Goal: Task Accomplishment & Management: Manage account settings

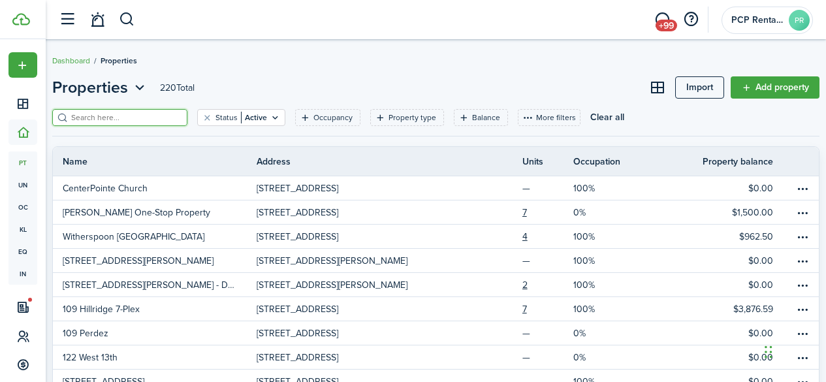
click at [89, 115] on input "search" at bounding box center [125, 118] width 115 height 12
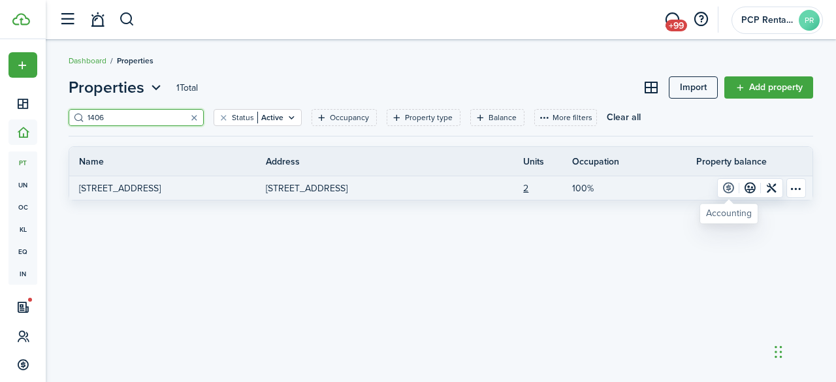
type input "1406"
click at [727, 184] on link at bounding box center [729, 188] width 22 height 18
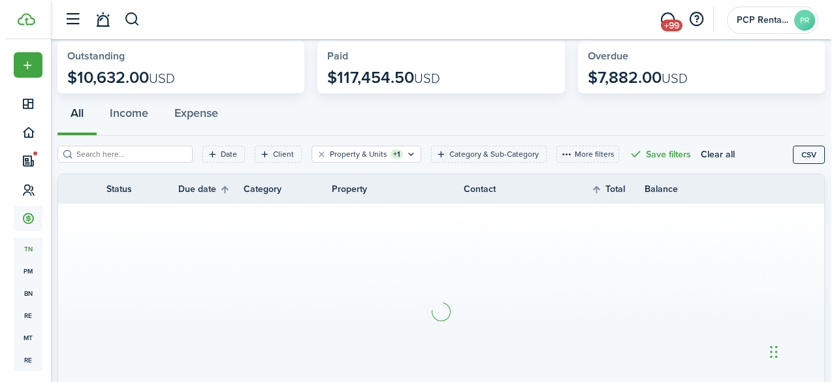
scroll to position [131, 0]
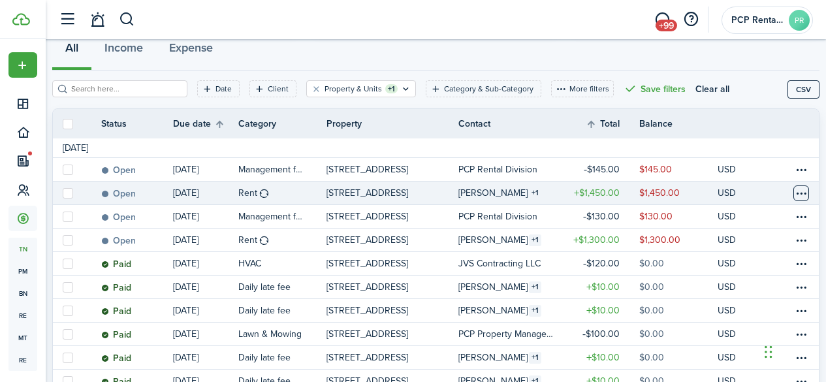
click at [794, 193] on table-menu-btn-icon at bounding box center [802, 194] width 16 height 16
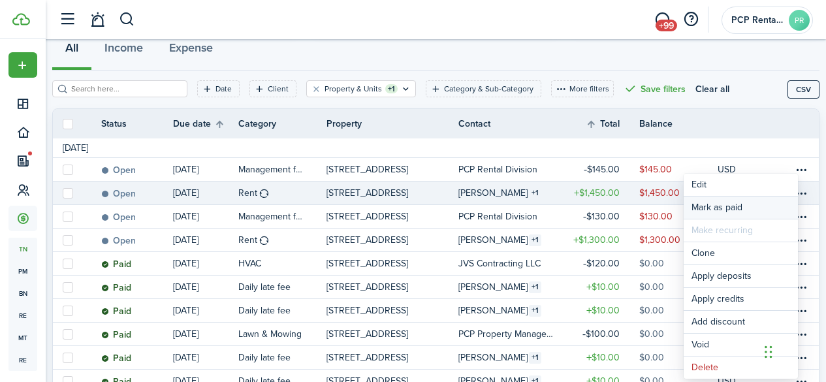
click at [707, 205] on link "Mark as paid" at bounding box center [741, 208] width 114 height 22
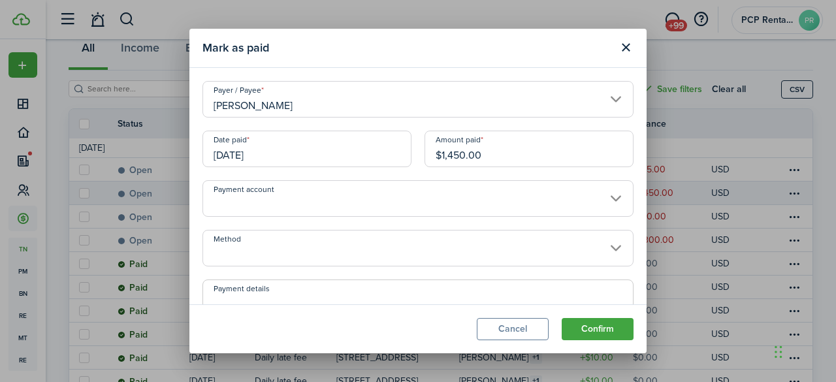
click at [280, 157] on input "[DATE]" at bounding box center [306, 149] width 209 height 37
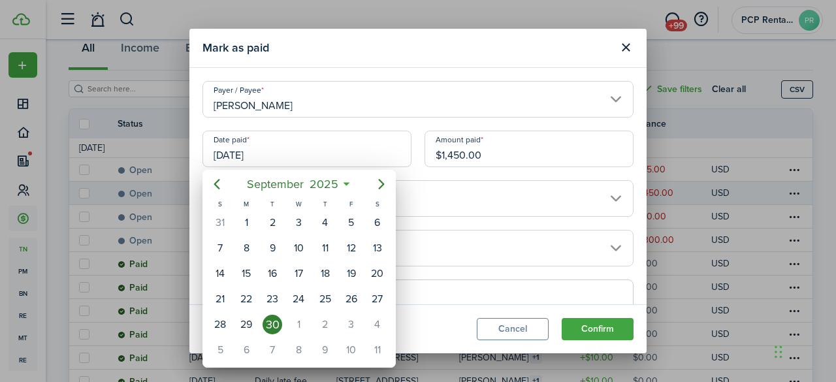
click at [439, 246] on div at bounding box center [417, 190] width 1045 height 591
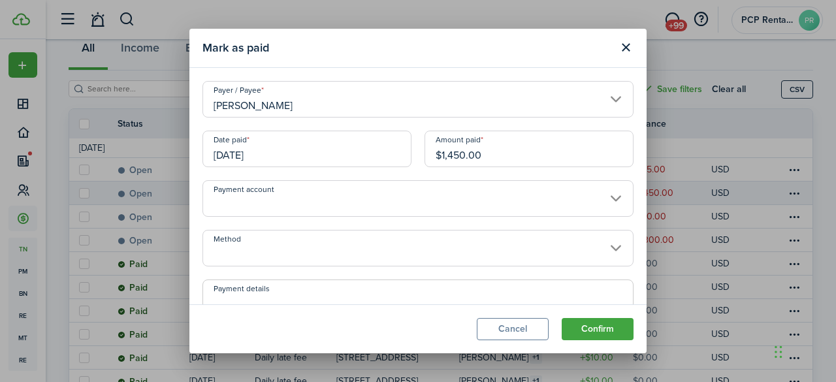
click at [261, 254] on input "Method" at bounding box center [417, 248] width 431 height 37
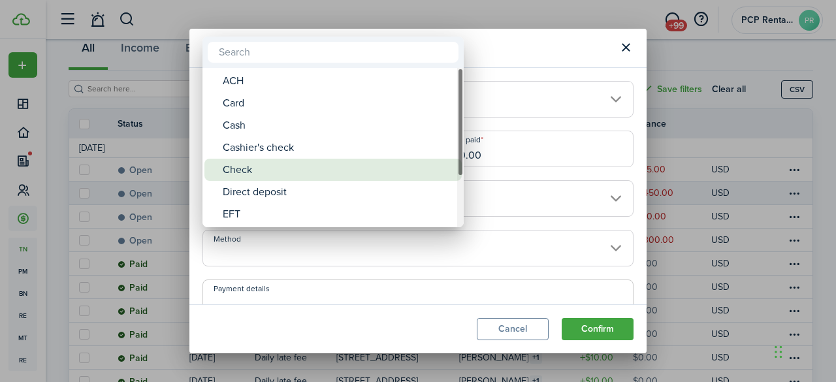
click at [236, 169] on div "Check" at bounding box center [338, 170] width 231 height 22
type input "Check"
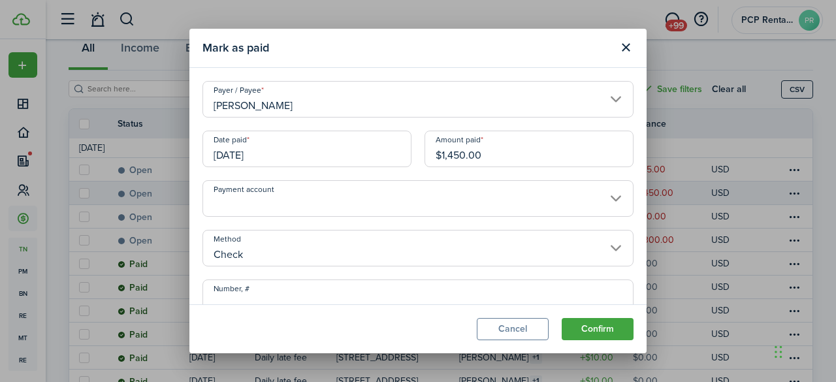
click at [257, 293] on input "Number, #" at bounding box center [417, 298] width 431 height 37
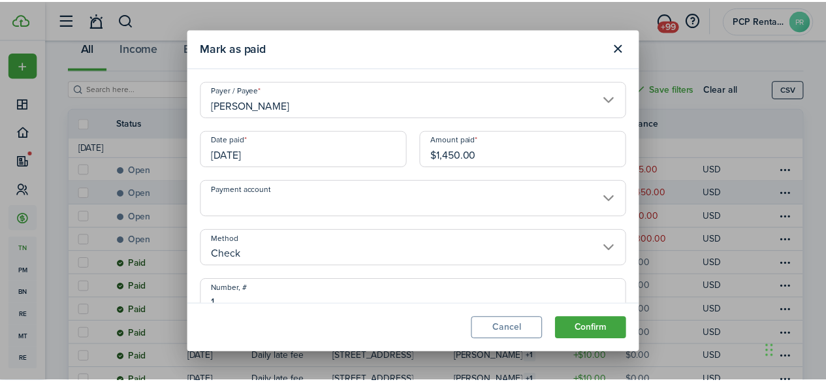
scroll to position [7, 0]
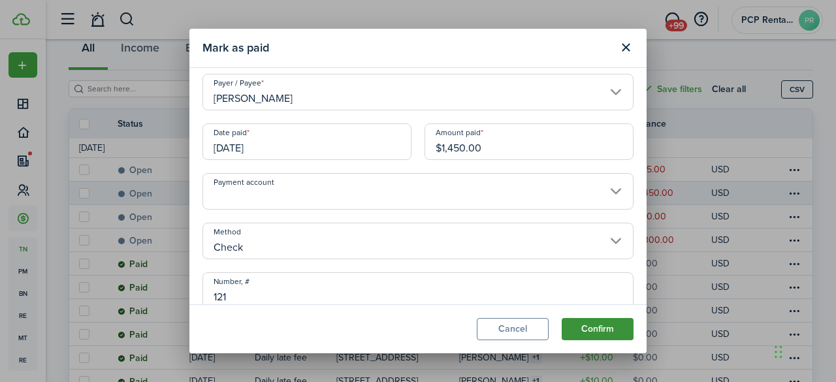
type input "121"
click at [598, 325] on button "Confirm" at bounding box center [598, 329] width 72 height 22
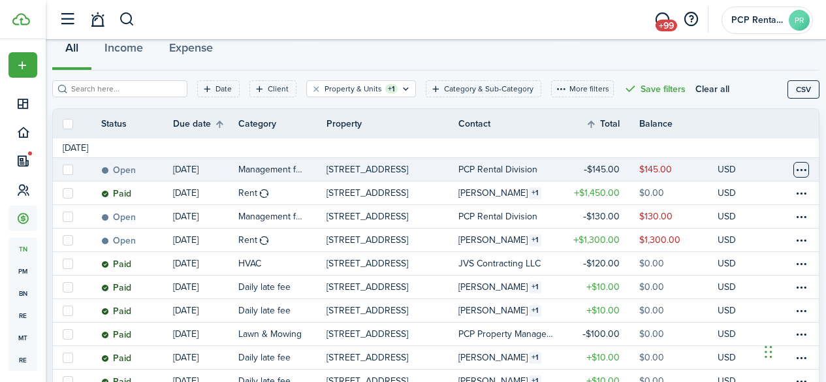
click at [794, 170] on table-menu-btn-icon at bounding box center [802, 170] width 16 height 16
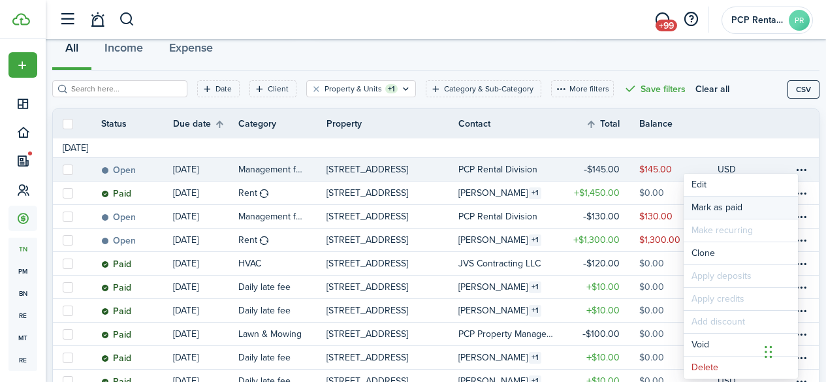
click at [725, 206] on link "Mark as paid" at bounding box center [741, 208] width 114 height 22
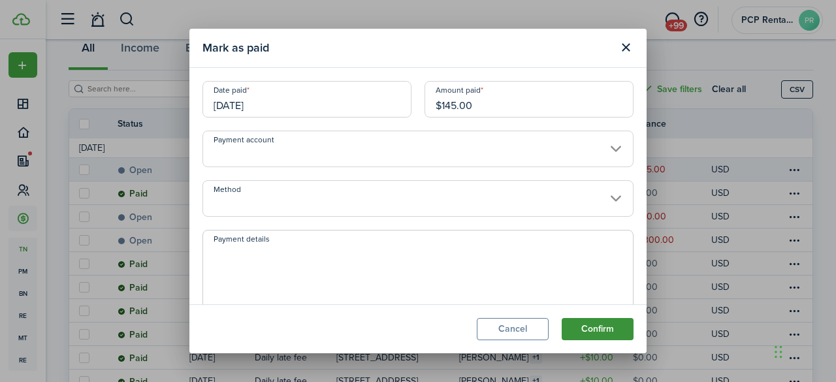
click at [579, 329] on button "Confirm" at bounding box center [598, 329] width 72 height 22
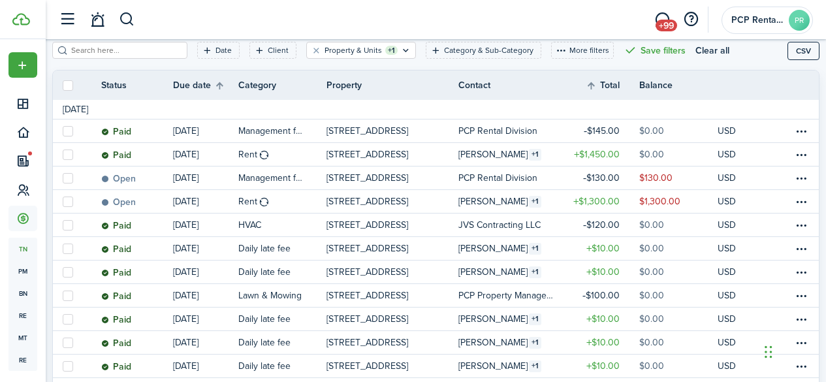
scroll to position [131, 0]
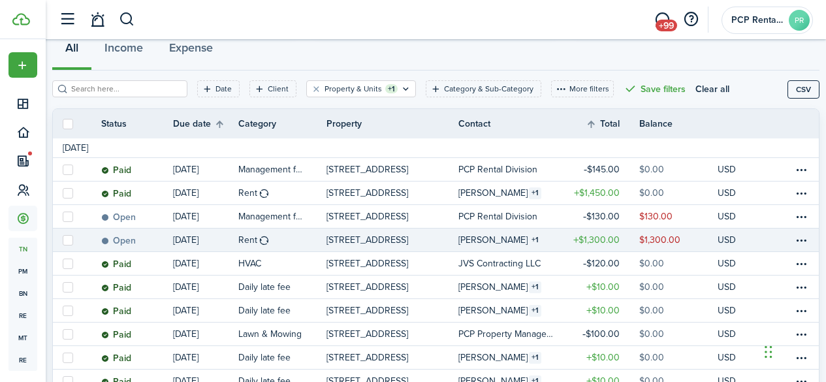
click at [476, 240] on table-info-title "[PERSON_NAME]" at bounding box center [493, 240] width 69 height 14
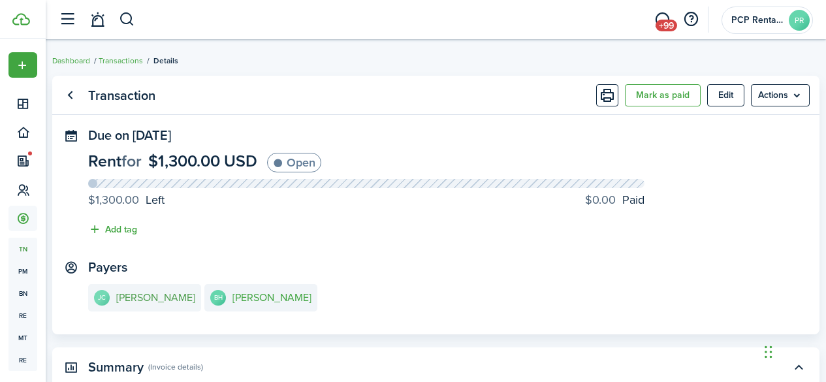
click at [157, 302] on e-details-info-title "[PERSON_NAME]" at bounding box center [155, 298] width 79 height 12
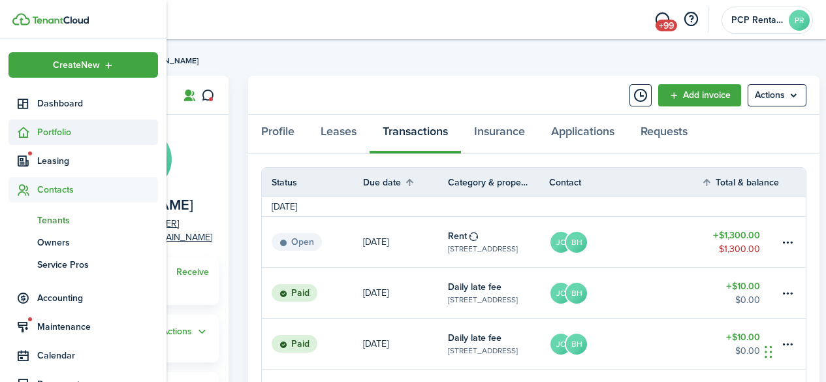
click at [55, 129] on span "Portfolio" at bounding box center [97, 132] width 121 height 14
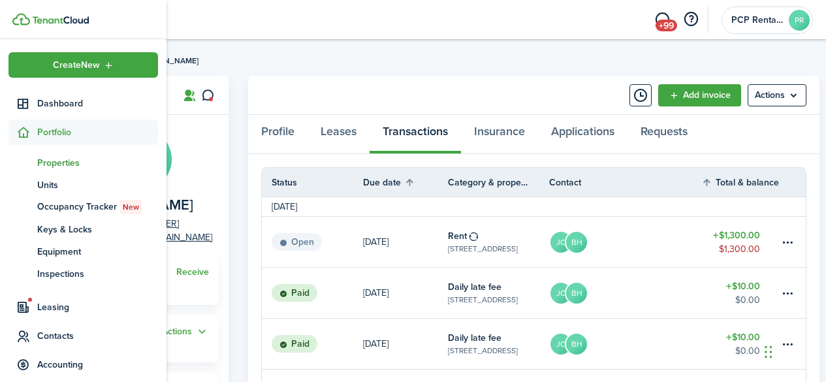
click at [49, 160] on span "Properties" at bounding box center [97, 163] width 121 height 14
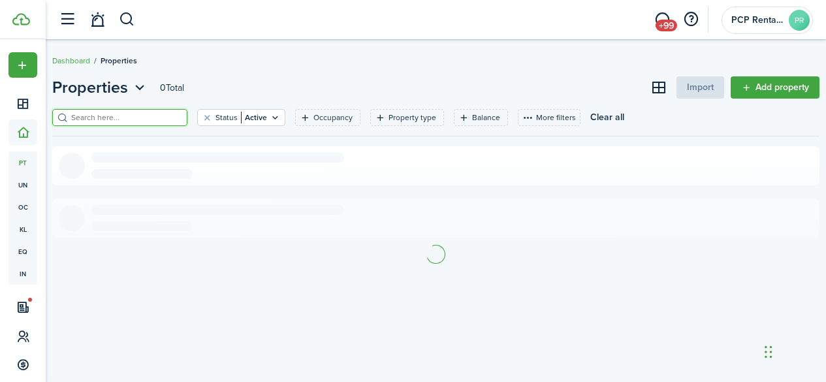
click at [152, 114] on input "search" at bounding box center [125, 118] width 115 height 12
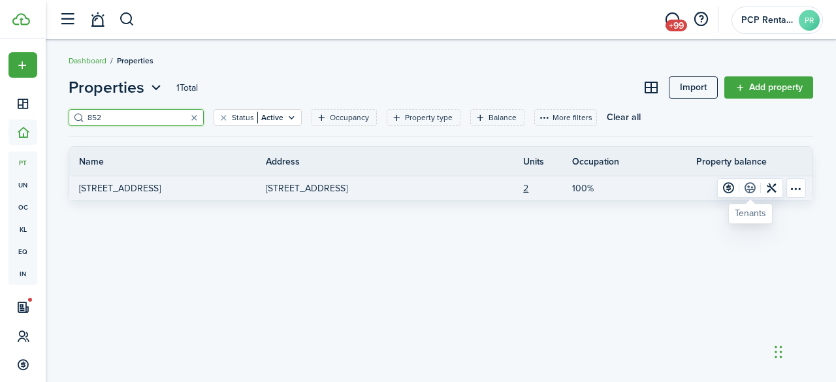
type input "852"
click at [752, 190] on link at bounding box center [750, 188] width 22 height 18
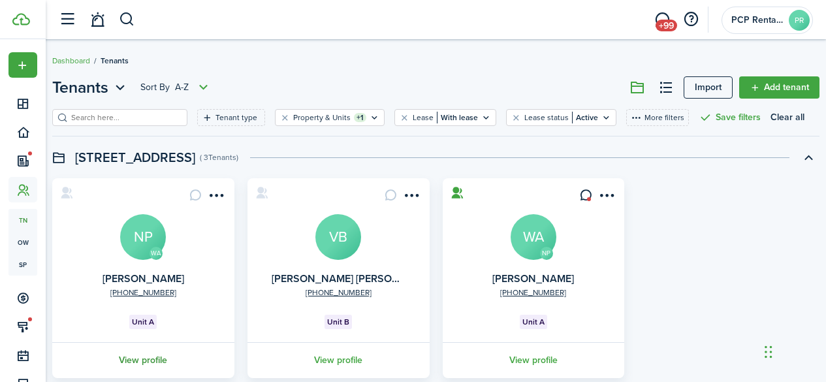
click at [156, 363] on link "View profile" at bounding box center [143, 360] width 186 height 36
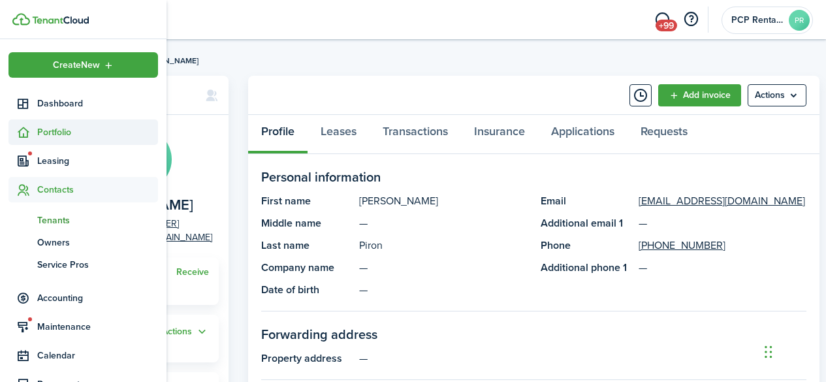
click at [58, 131] on span "Portfolio" at bounding box center [97, 132] width 121 height 14
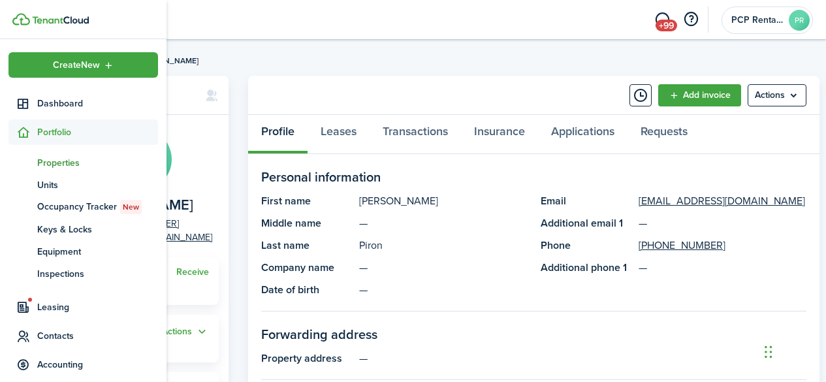
click at [54, 160] on span "Properties" at bounding box center [97, 163] width 121 height 14
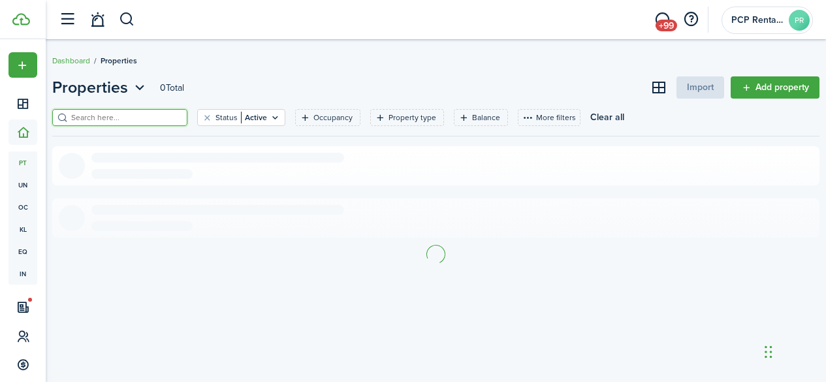
click at [152, 117] on input "search" at bounding box center [125, 118] width 115 height 12
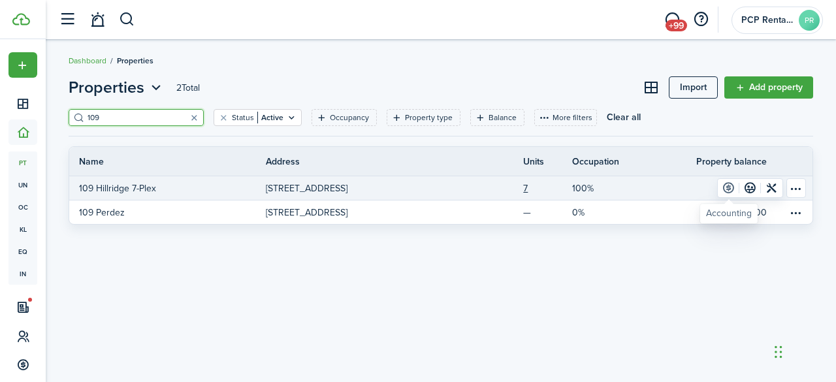
type input "109"
click at [730, 185] on link at bounding box center [729, 188] width 22 height 18
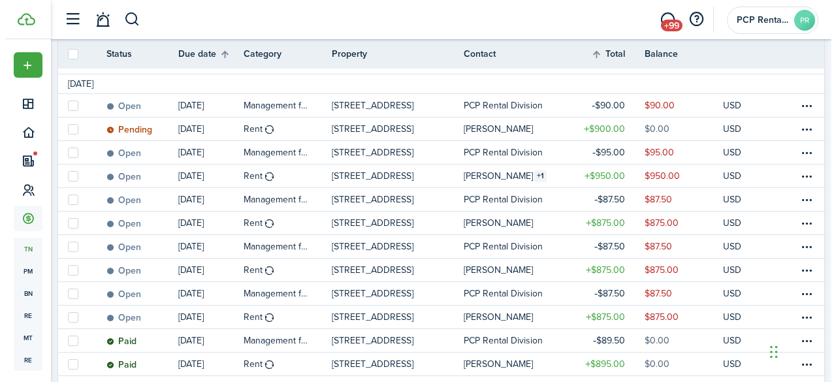
scroll to position [327, 0]
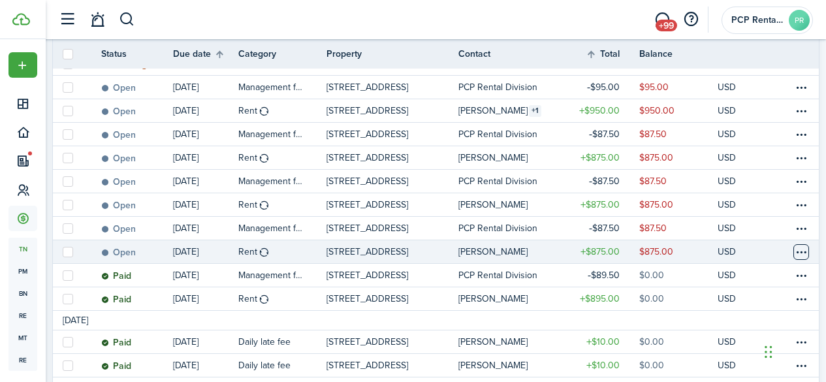
click at [794, 253] on table-menu-btn-icon at bounding box center [802, 252] width 16 height 16
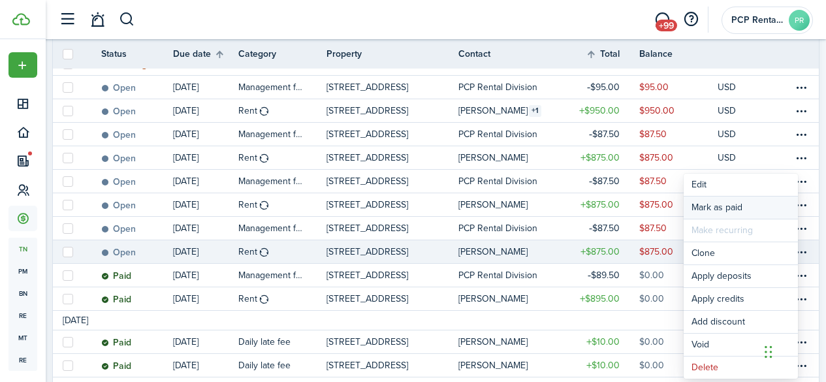
click at [704, 207] on link "Mark as paid" at bounding box center [741, 208] width 114 height 22
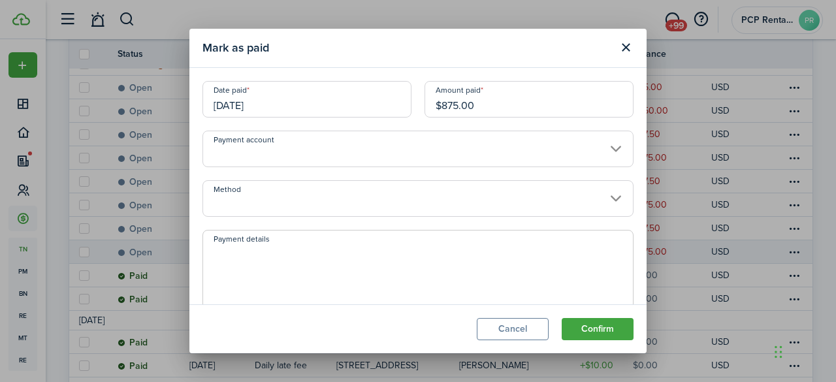
click at [268, 193] on input "Method" at bounding box center [417, 198] width 431 height 37
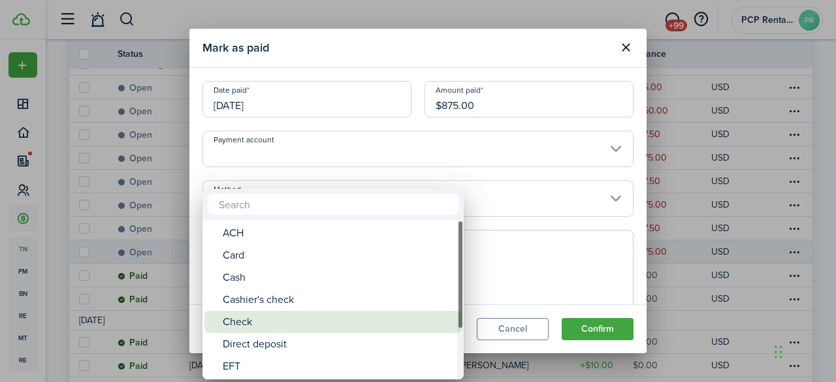
click at [235, 320] on div "Check" at bounding box center [338, 322] width 231 height 22
type input "Check"
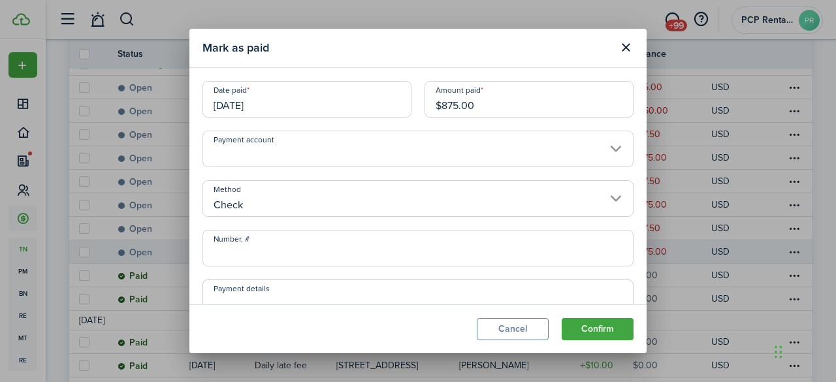
click at [251, 245] on input "Number, #" at bounding box center [417, 248] width 431 height 37
type input "5515"
click at [590, 322] on button "Confirm" at bounding box center [598, 329] width 72 height 22
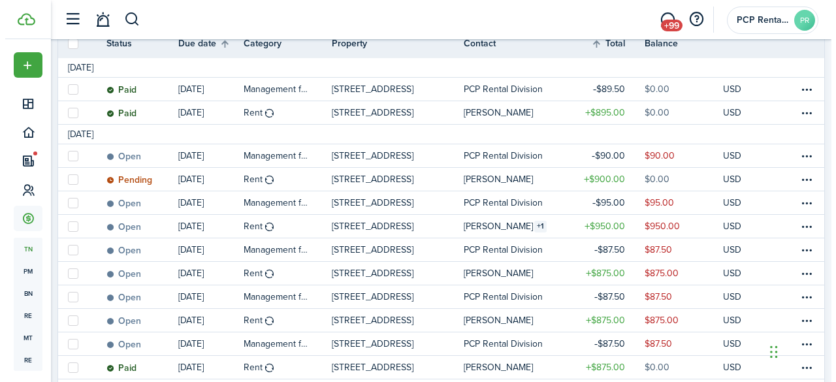
scroll to position [276, 0]
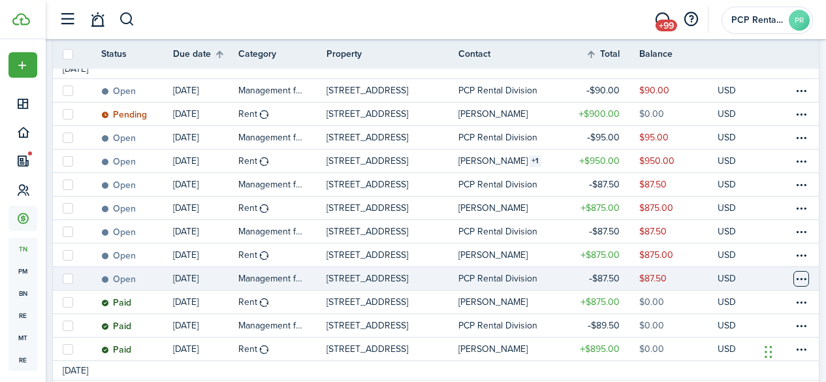
click at [794, 276] on table-menu-btn-icon at bounding box center [802, 279] width 16 height 16
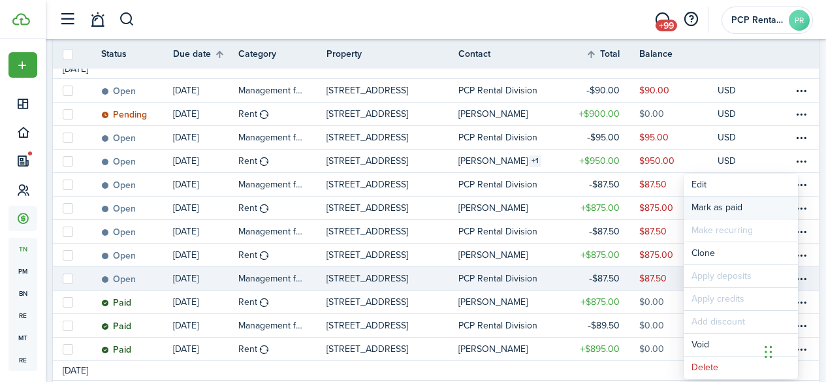
click at [722, 208] on link "Mark as paid" at bounding box center [741, 208] width 114 height 22
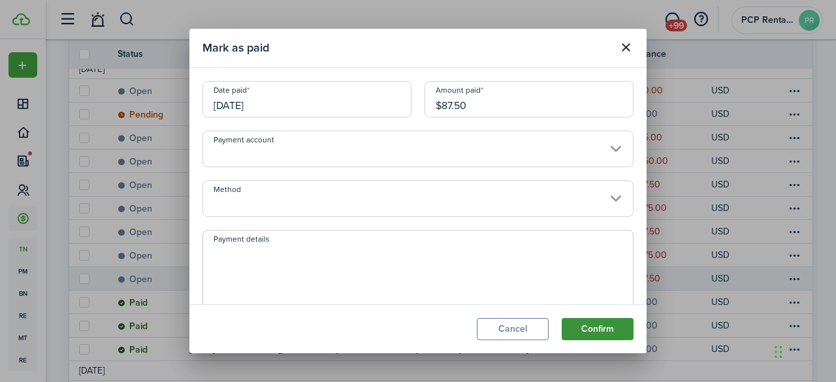
click at [587, 327] on button "Confirm" at bounding box center [598, 329] width 72 height 22
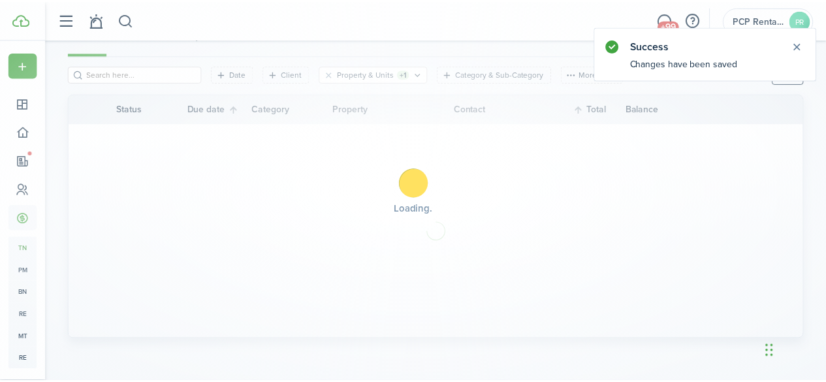
scroll to position [146, 0]
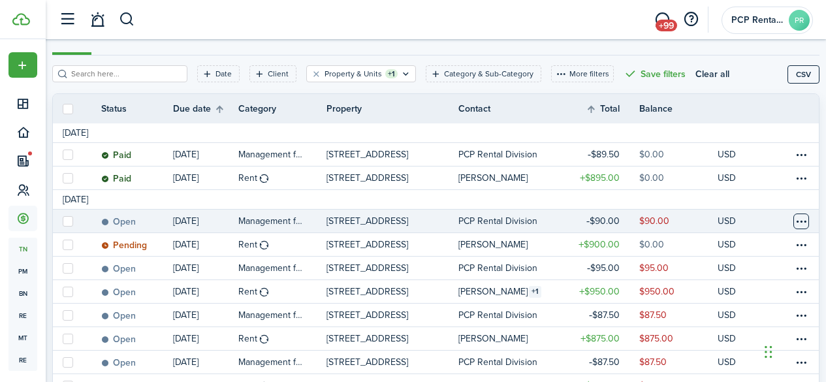
click at [794, 219] on table-menu-btn-icon at bounding box center [802, 222] width 16 height 16
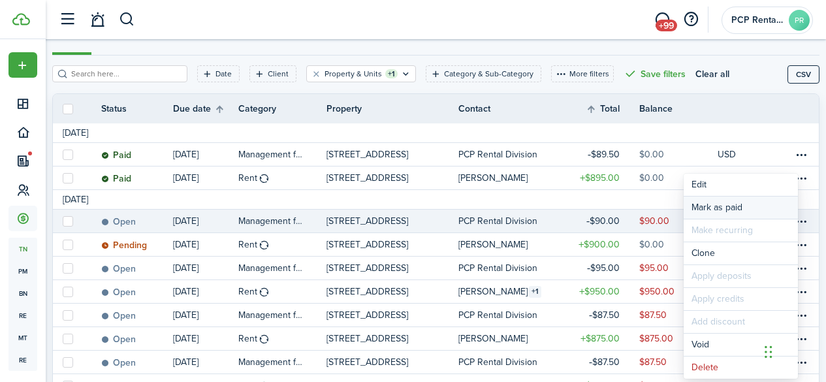
click at [704, 205] on link "Mark as paid" at bounding box center [741, 208] width 114 height 22
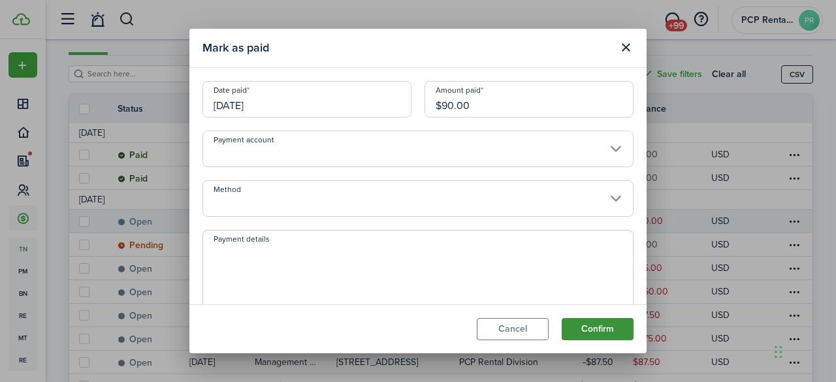
click at [590, 332] on button "Confirm" at bounding box center [598, 329] width 72 height 22
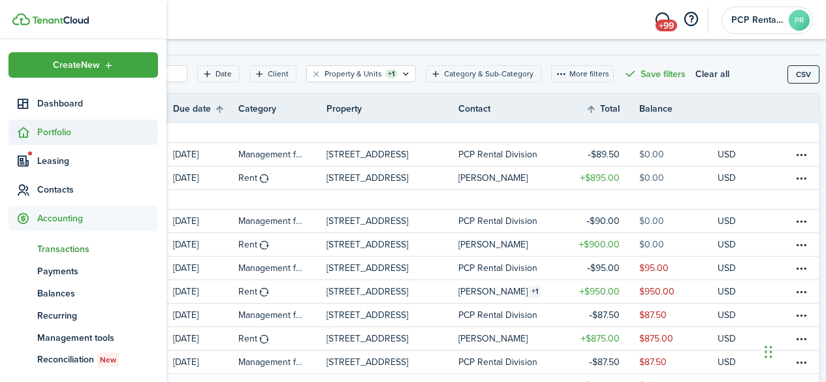
click at [54, 129] on span "Portfolio" at bounding box center [97, 132] width 121 height 14
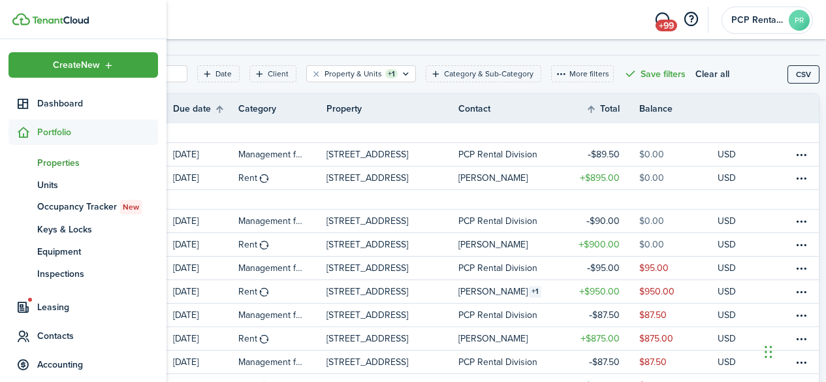
click at [50, 162] on span "Properties" at bounding box center [97, 163] width 121 height 14
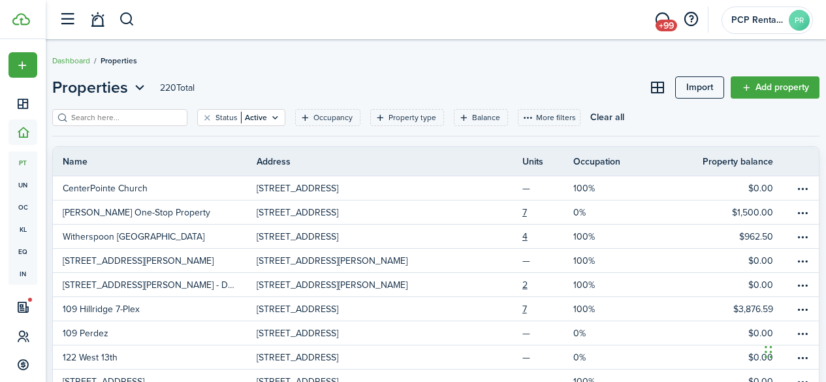
click at [665, 20] on span "+99" at bounding box center [667, 26] width 22 height 12
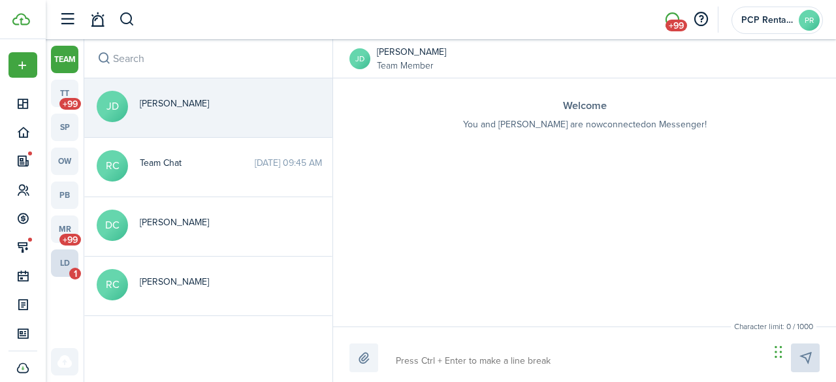
click at [70, 261] on link "ld 1" at bounding box center [64, 263] width 27 height 27
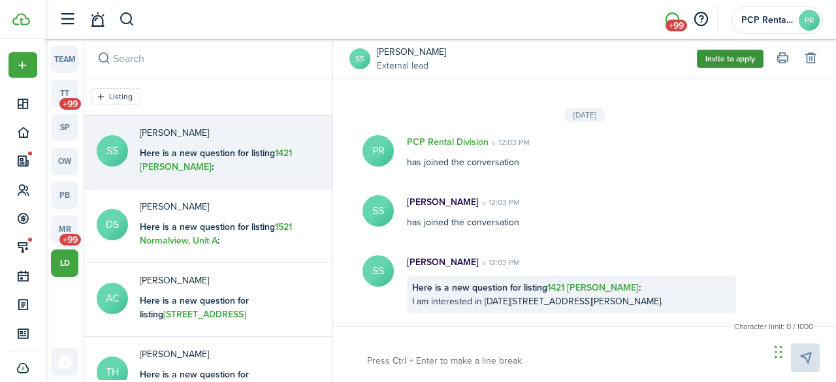
click at [717, 61] on button "Invite to apply" at bounding box center [730, 59] width 67 height 18
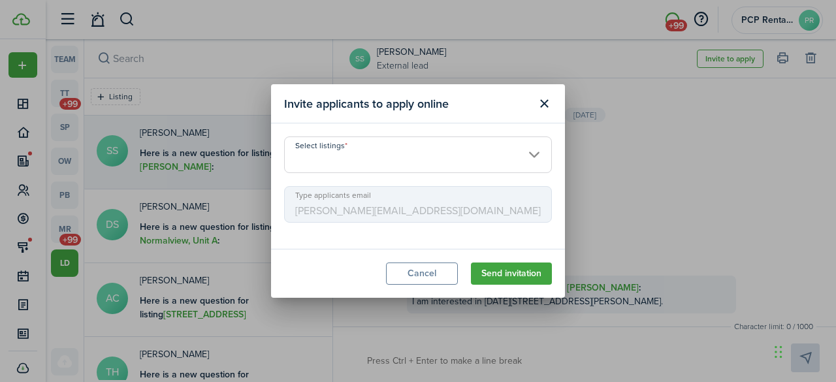
click at [354, 156] on input "Select listings" at bounding box center [418, 155] width 268 height 37
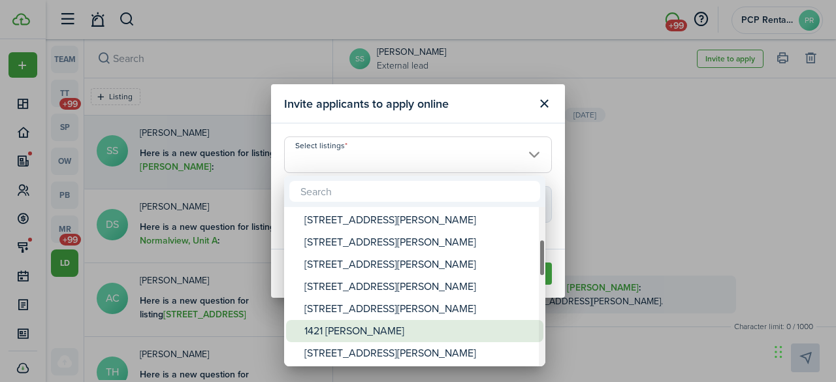
click at [309, 331] on div "1421 [PERSON_NAME]" at bounding box center [419, 331] width 231 height 22
type input "1421 [PERSON_NAME]"
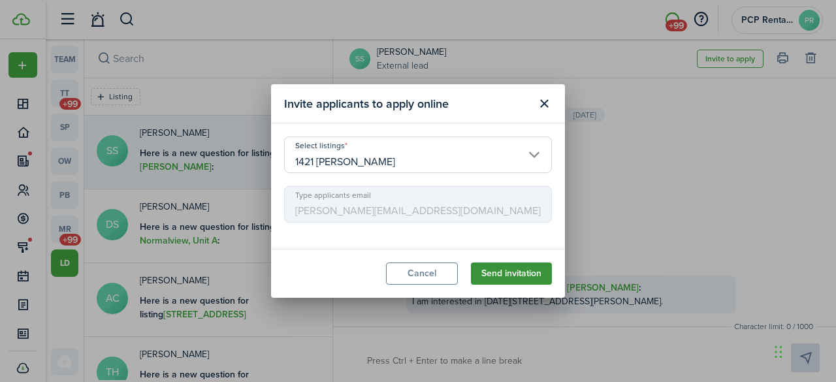
click at [504, 271] on button "Send invitation" at bounding box center [511, 274] width 81 height 22
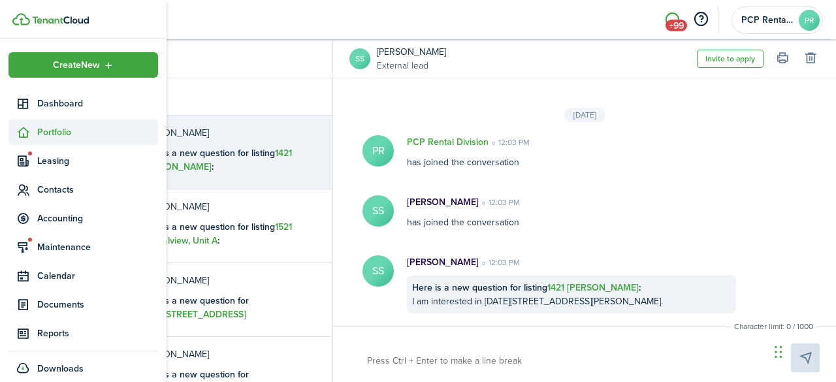
click at [47, 133] on span "Portfolio" at bounding box center [97, 132] width 121 height 14
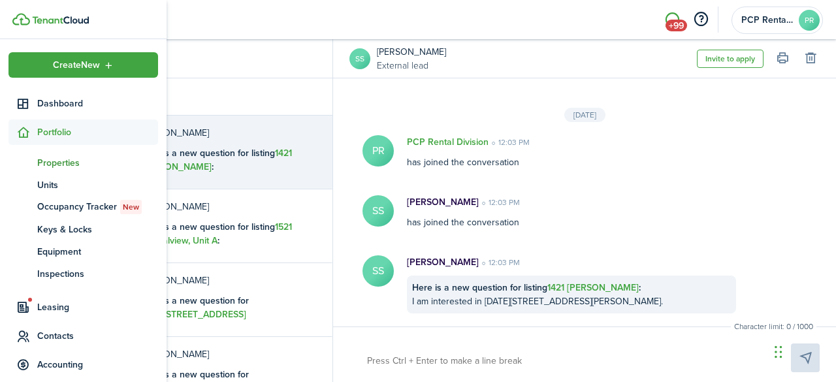
click at [46, 163] on span "Properties" at bounding box center [97, 163] width 121 height 14
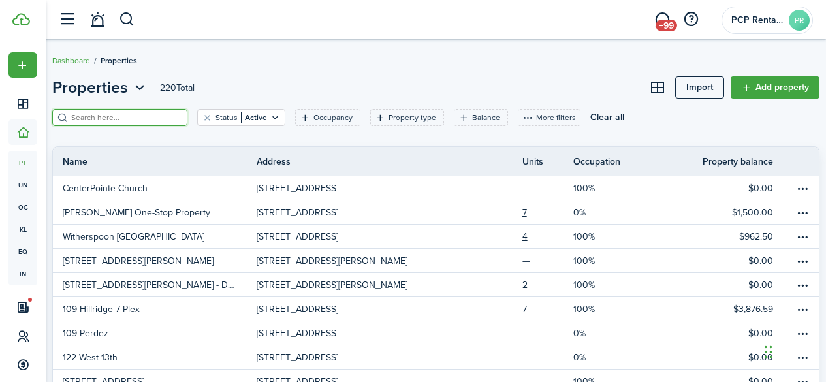
click at [151, 121] on input "search" at bounding box center [125, 118] width 115 height 12
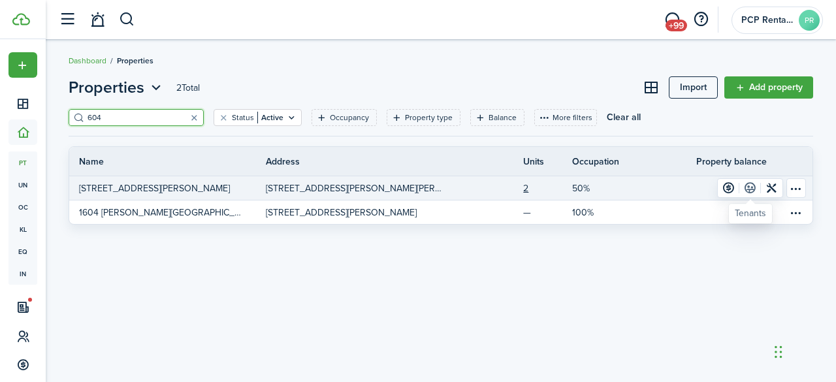
type input "604"
click at [751, 189] on link at bounding box center [750, 188] width 22 height 18
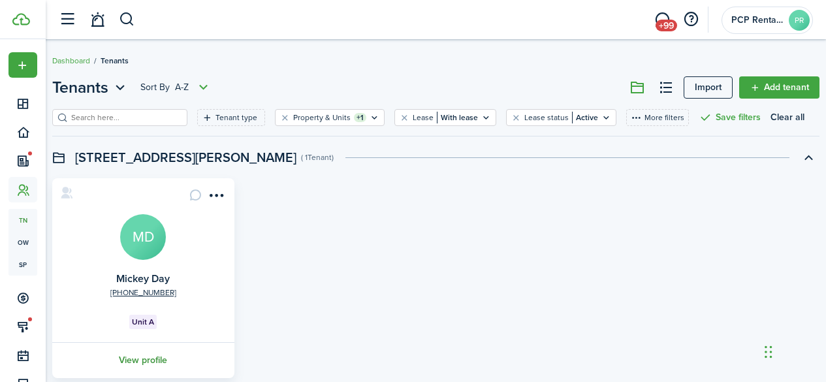
click at [155, 362] on link "View profile" at bounding box center [143, 360] width 186 height 36
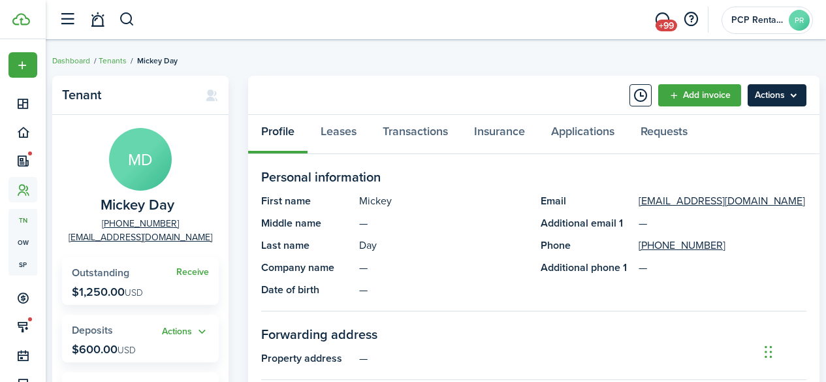
click at [786, 95] on menu-btn "Actions" at bounding box center [777, 95] width 59 height 22
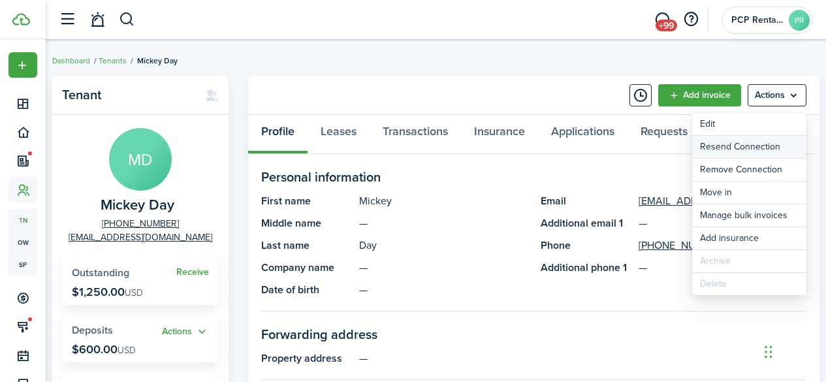
click at [745, 143] on button "Resend Connection" at bounding box center [749, 147] width 114 height 22
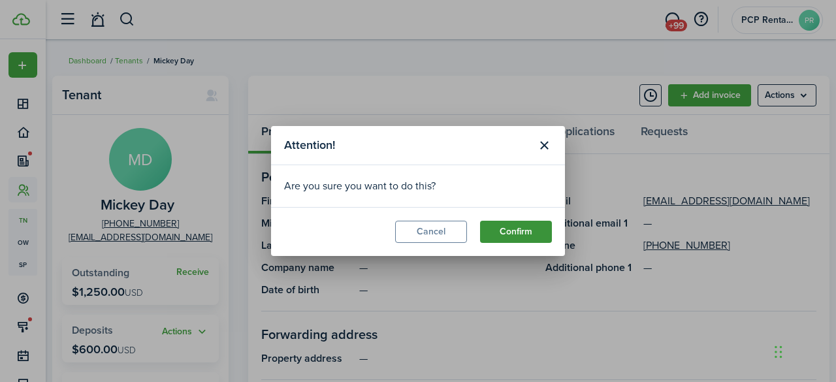
click at [511, 234] on button "Confirm" at bounding box center [516, 232] width 72 height 22
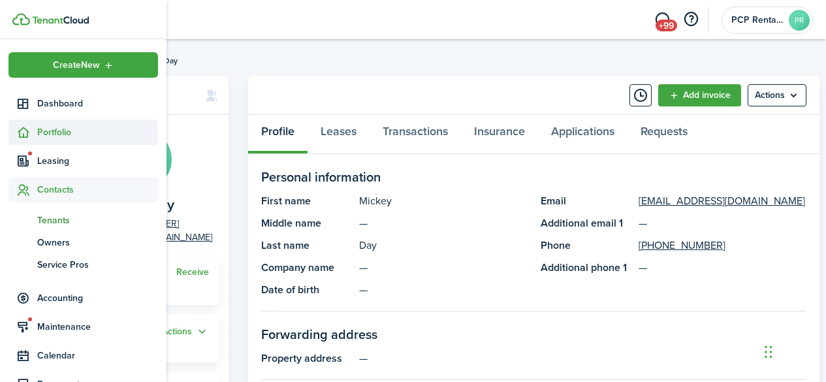
click at [38, 133] on span "Portfolio" at bounding box center [97, 132] width 121 height 14
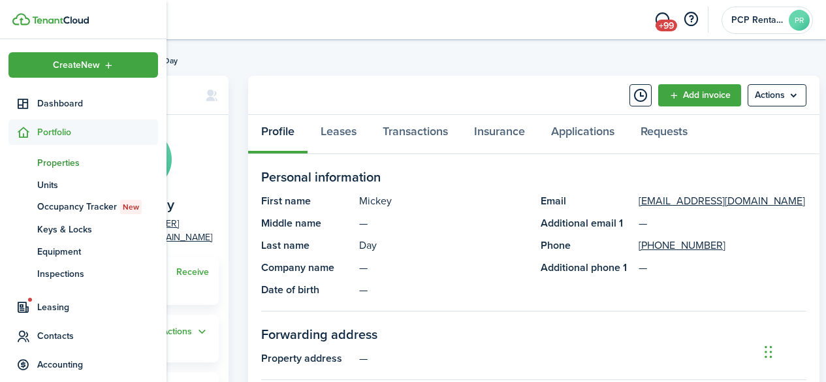
click at [61, 160] on span "Properties" at bounding box center [97, 163] width 121 height 14
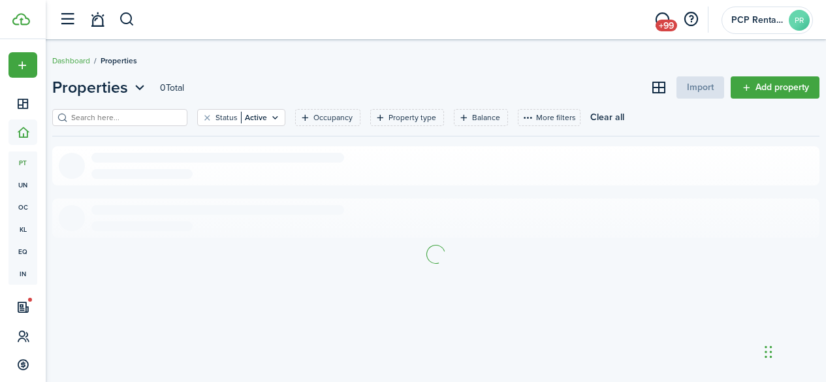
click at [165, 116] on input "search" at bounding box center [125, 118] width 115 height 12
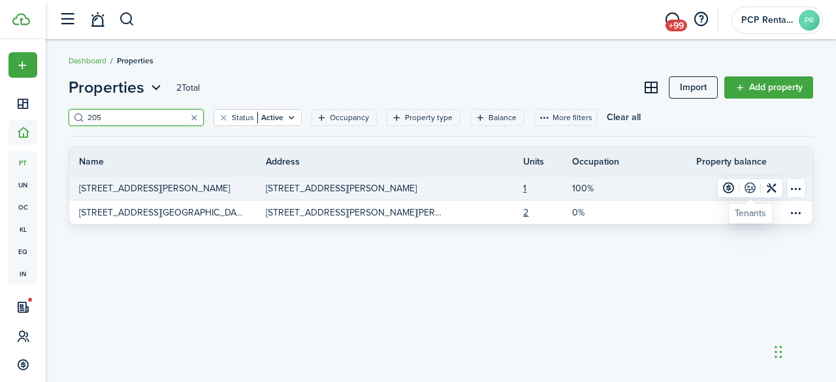
type input "205"
click at [754, 189] on link at bounding box center [750, 188] width 22 height 18
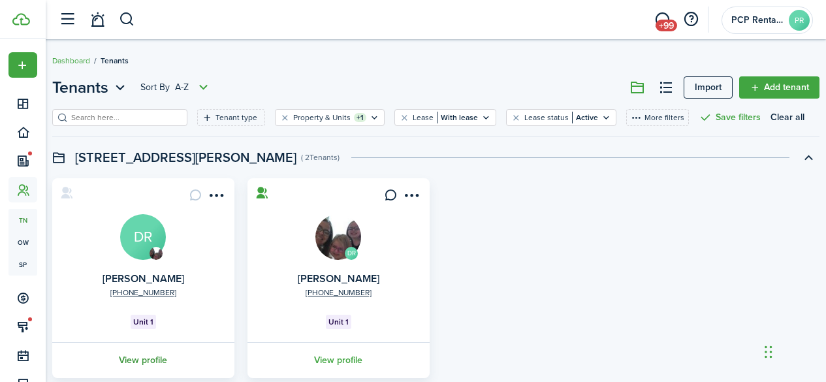
click at [143, 357] on link "View profile" at bounding box center [143, 360] width 186 height 36
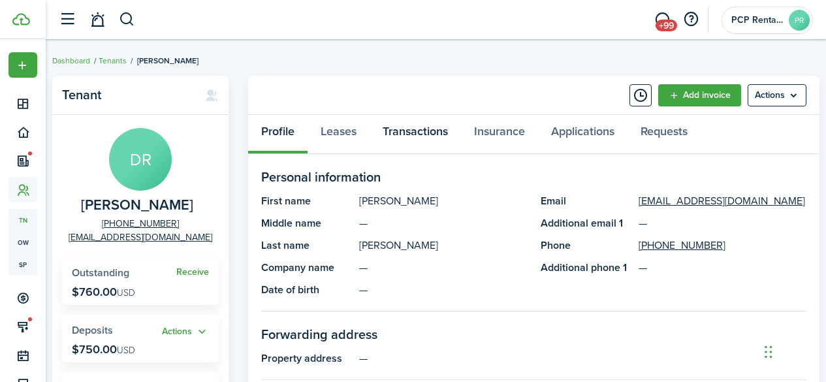
click at [409, 134] on link "Transactions" at bounding box center [415, 134] width 91 height 39
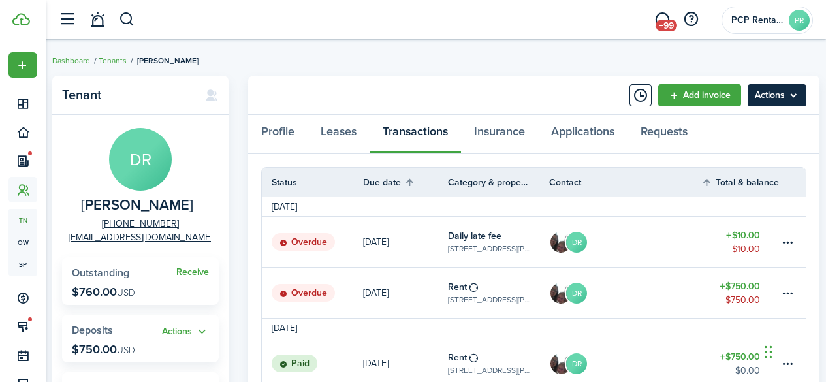
click at [769, 93] on menu-btn "Actions" at bounding box center [777, 95] width 59 height 22
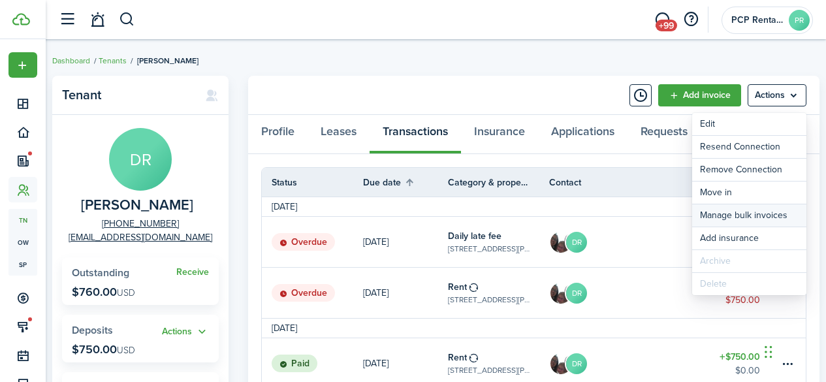
click at [725, 216] on link "Manage bulk invoices" at bounding box center [749, 215] width 114 height 22
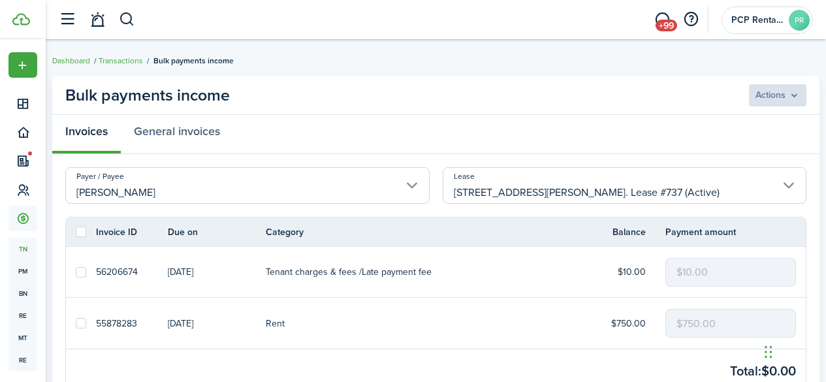
click at [78, 231] on label at bounding box center [81, 232] width 10 height 10
click at [76, 232] on input "checkbox" at bounding box center [75, 232] width 1 height 1
checkbox input "true"
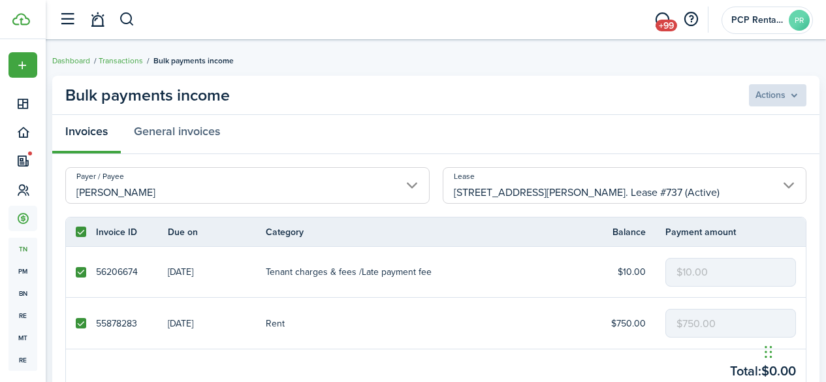
checkbox input "true"
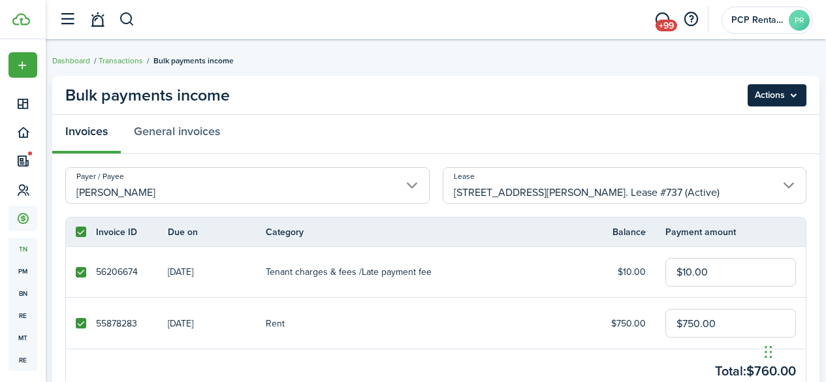
click at [771, 91] on menu-btn "Actions" at bounding box center [777, 95] width 59 height 22
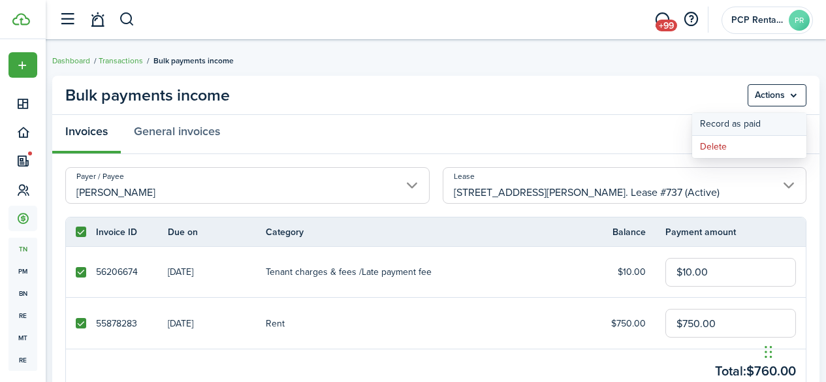
click at [712, 119] on button "Record as paid" at bounding box center [749, 124] width 114 height 22
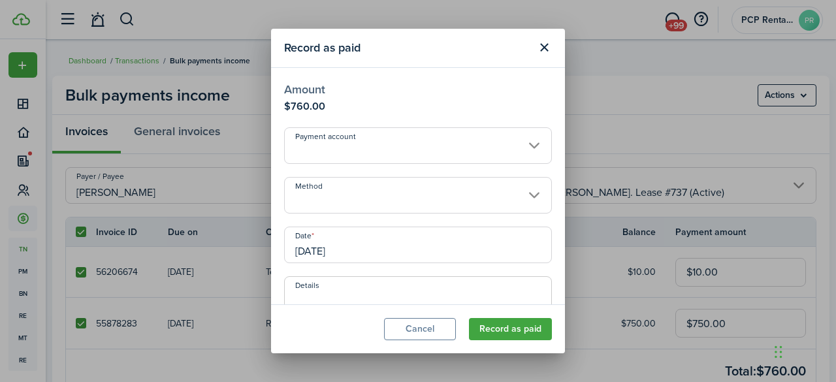
click at [308, 191] on input "Method" at bounding box center [418, 195] width 268 height 37
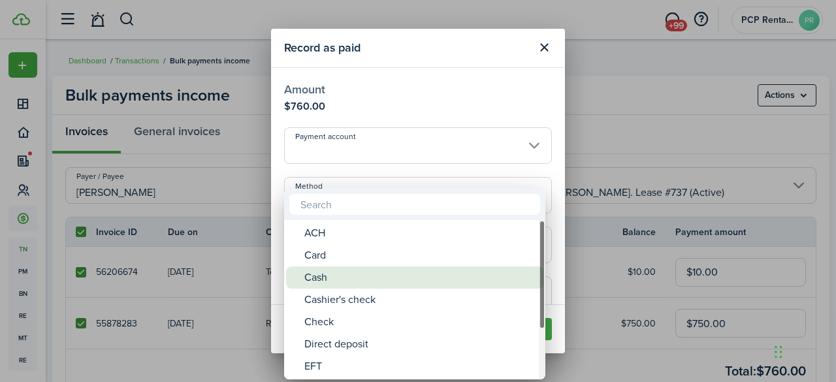
click at [317, 280] on div "Cash" at bounding box center [419, 278] width 231 height 22
type input "Cash"
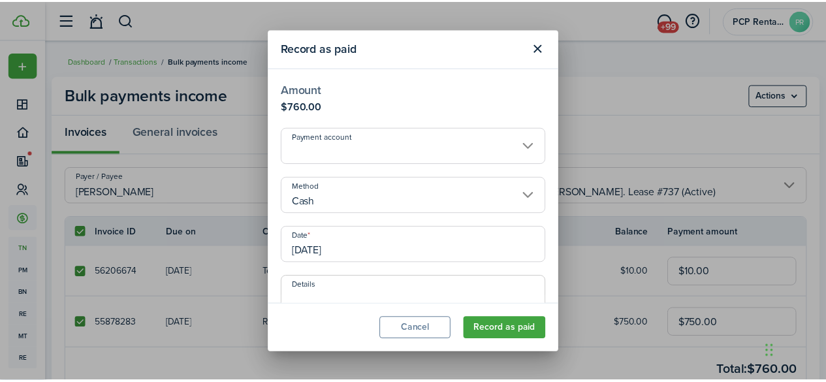
scroll to position [214, 0]
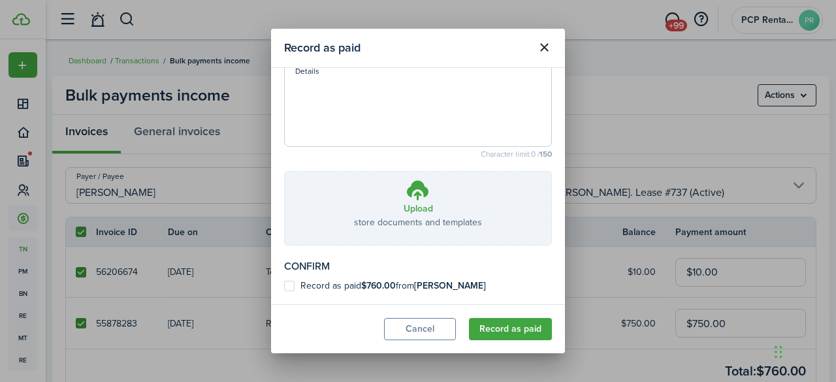
click at [285, 284] on label "Record as paid $760.00 from [PERSON_NAME]" at bounding box center [385, 286] width 202 height 10
checkbox input "true"
click at [509, 332] on button "Record as paid" at bounding box center [510, 329] width 83 height 22
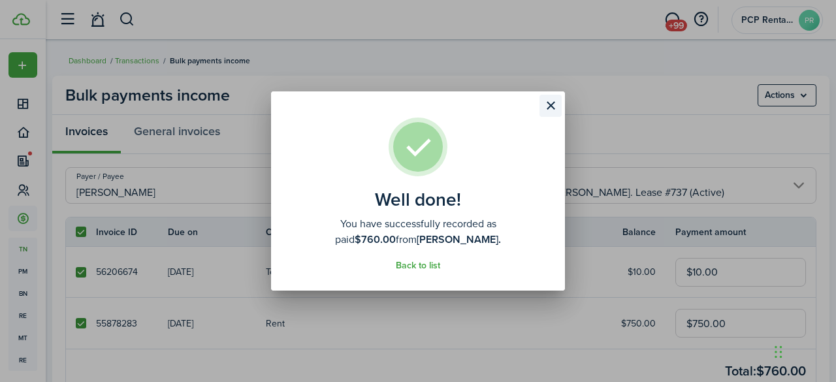
click at [551, 108] on button "Close modal" at bounding box center [551, 106] width 22 height 22
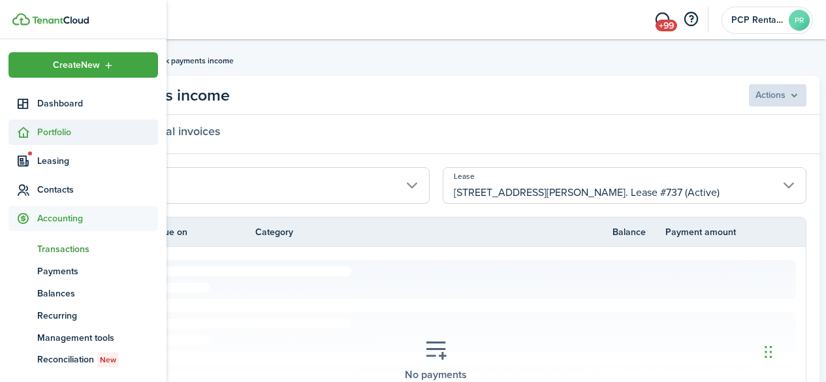
click at [38, 129] on span "Portfolio" at bounding box center [97, 132] width 121 height 14
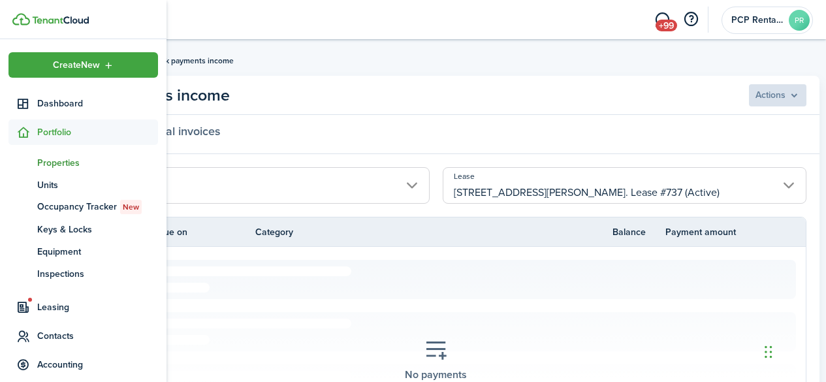
click at [47, 163] on span "Properties" at bounding box center [97, 163] width 121 height 14
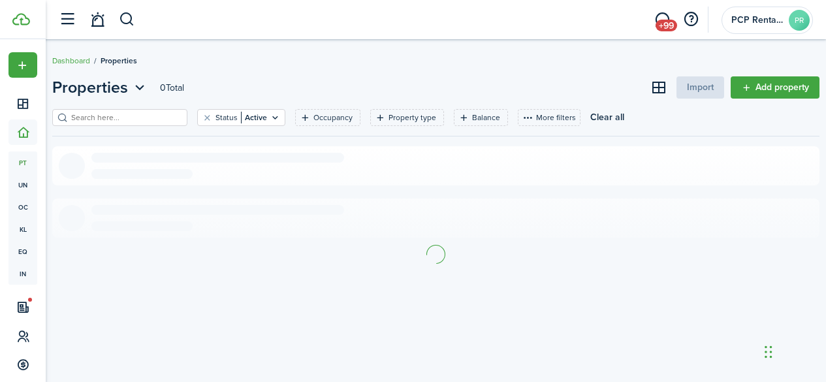
click at [165, 118] on input "search" at bounding box center [125, 118] width 115 height 12
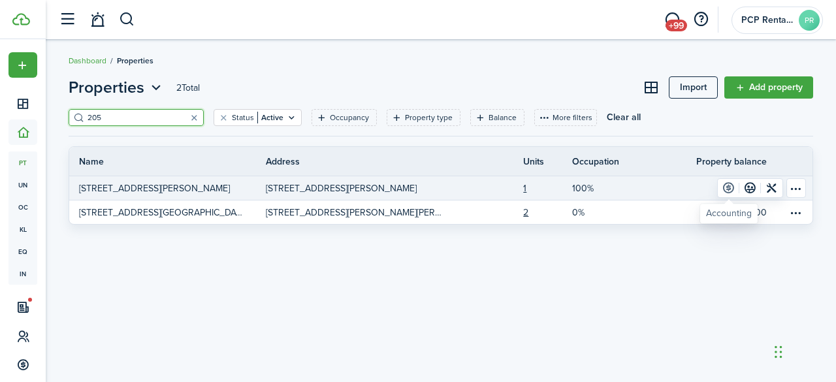
type input "205"
click at [729, 189] on link at bounding box center [729, 188] width 22 height 18
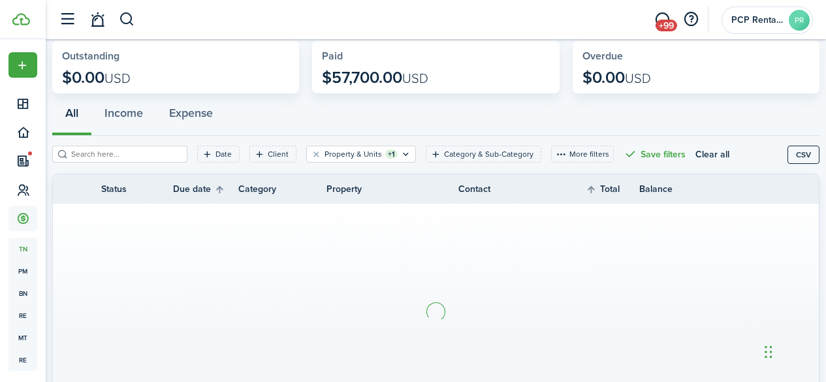
scroll to position [131, 0]
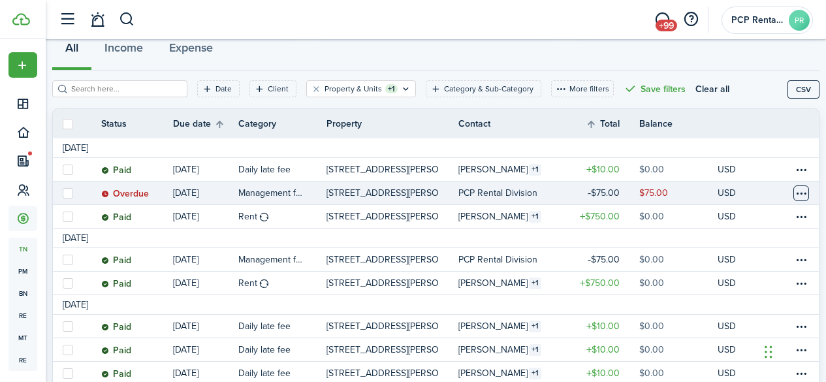
click at [794, 191] on table-menu-btn-icon at bounding box center [802, 194] width 16 height 16
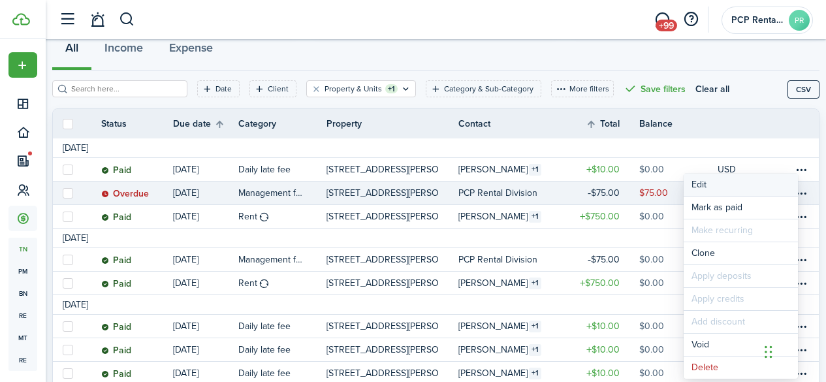
click at [705, 182] on button "Edit" at bounding box center [741, 185] width 114 height 22
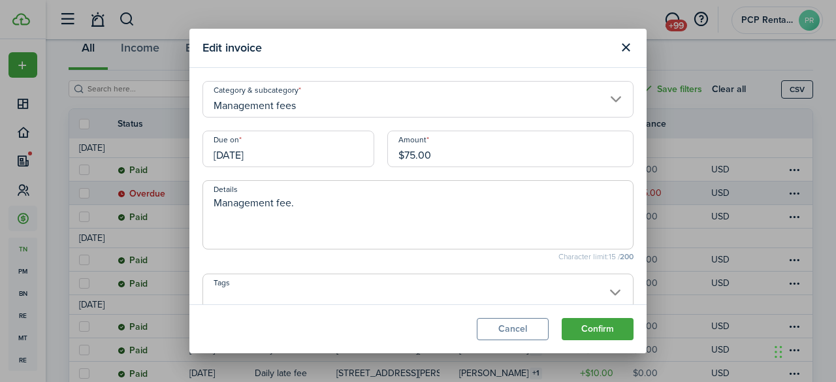
click at [410, 153] on input "$75.00" at bounding box center [510, 149] width 246 height 37
type input "$76.00"
click at [577, 329] on button "Confirm" at bounding box center [598, 329] width 72 height 22
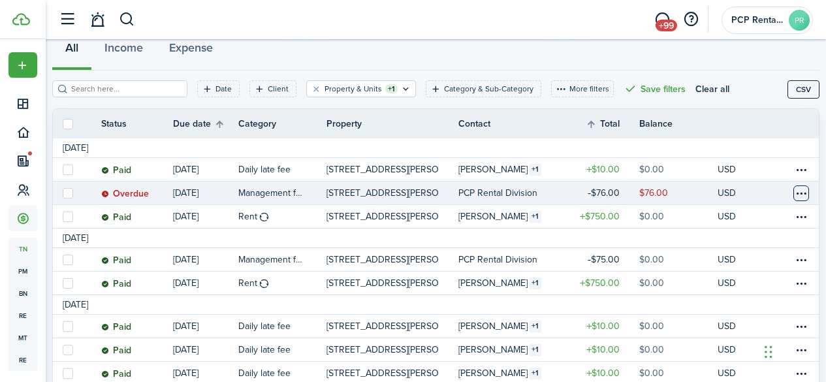
click at [794, 197] on table-menu-btn-icon at bounding box center [802, 194] width 16 height 16
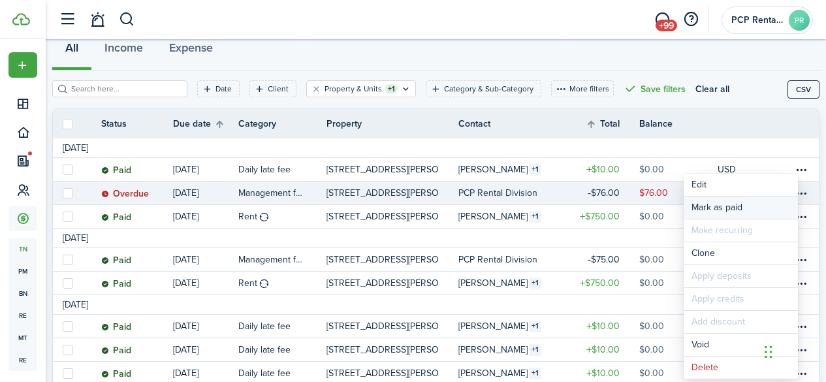
click at [759, 206] on link "Mark as paid" at bounding box center [741, 208] width 114 height 22
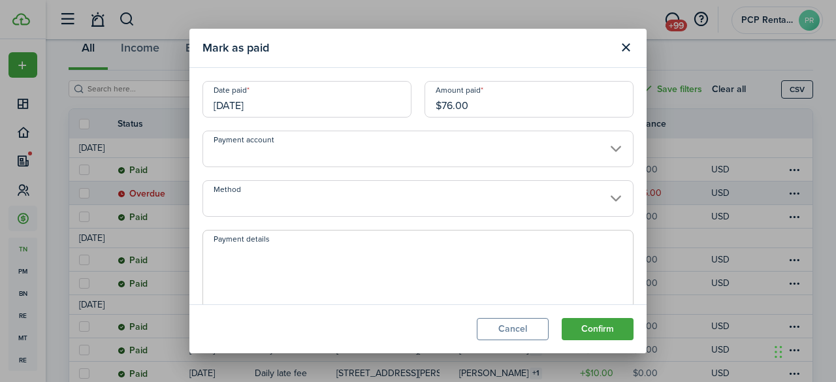
click at [289, 101] on input "[DATE]" at bounding box center [306, 99] width 209 height 37
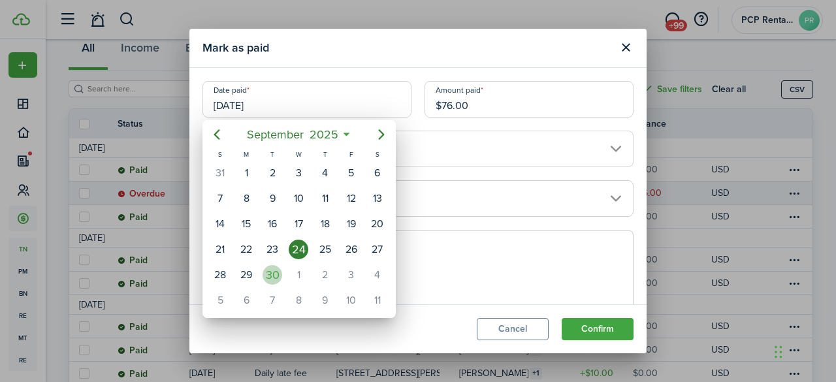
click at [269, 267] on div "30" at bounding box center [273, 275] width 20 height 20
type input "[DATE]"
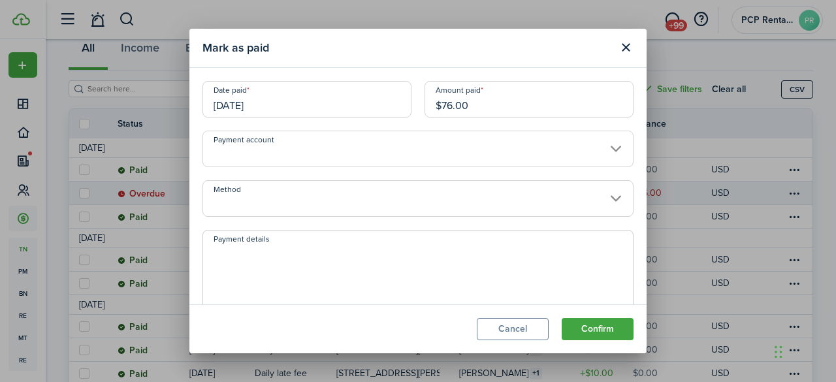
click at [589, 327] on button "Confirm" at bounding box center [598, 329] width 72 height 22
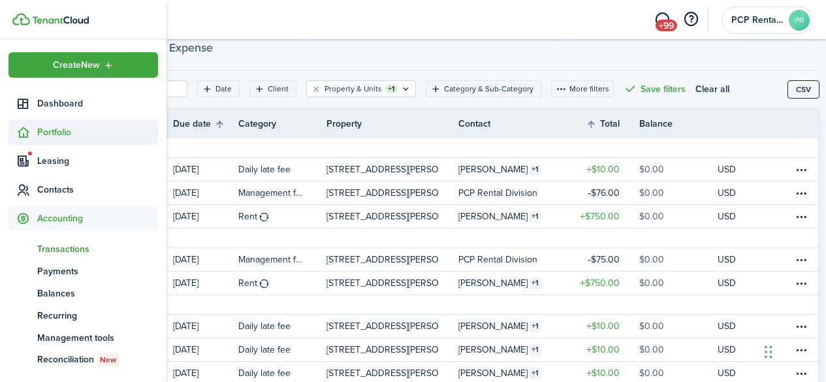
click at [61, 129] on span "Portfolio" at bounding box center [97, 132] width 121 height 14
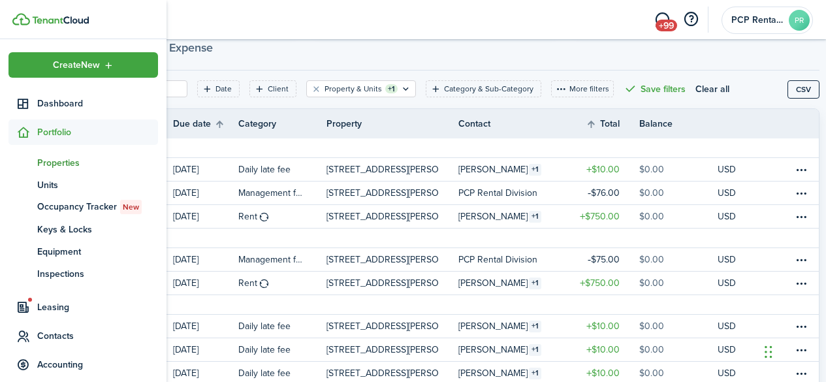
click at [54, 164] on span "Properties" at bounding box center [97, 163] width 121 height 14
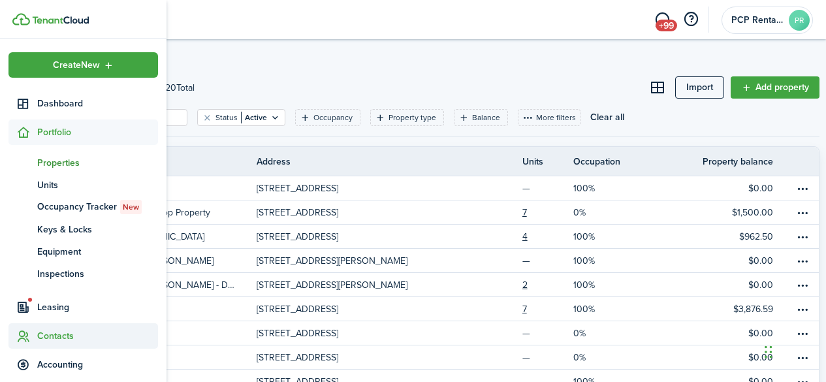
click at [42, 343] on span "Contacts" at bounding box center [83, 335] width 150 height 25
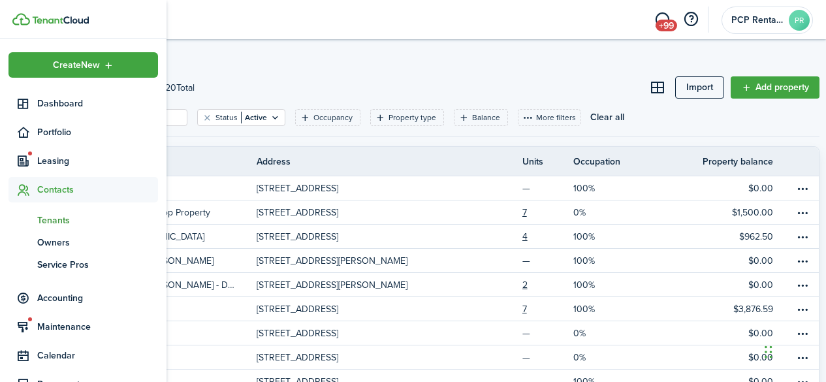
click at [54, 220] on span "Tenants" at bounding box center [97, 221] width 121 height 14
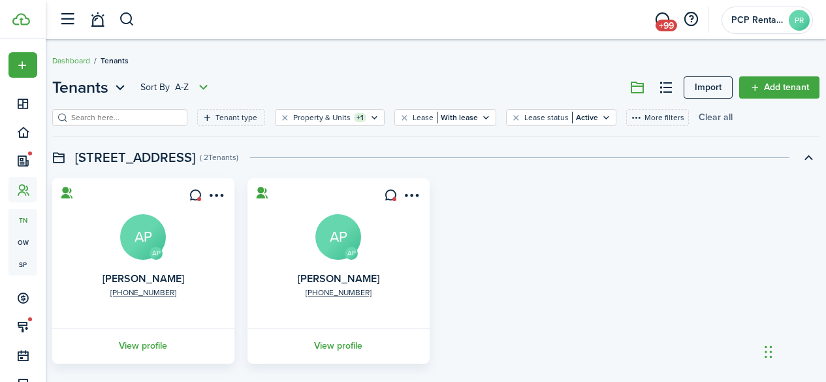
click at [707, 117] on button "Clear all" at bounding box center [716, 117] width 34 height 17
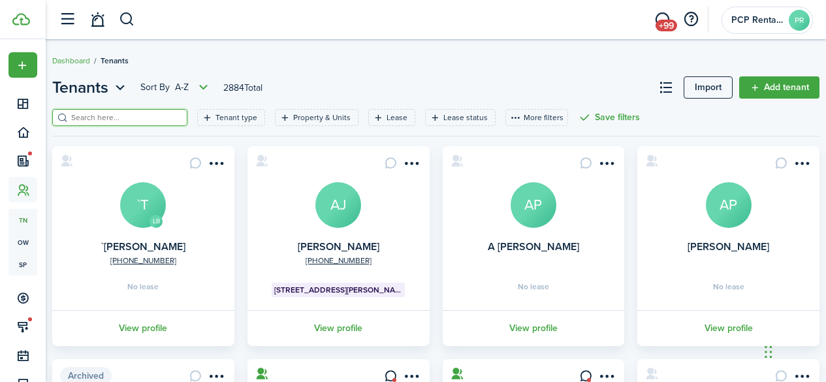
click at [131, 120] on input "search" at bounding box center [125, 118] width 115 height 12
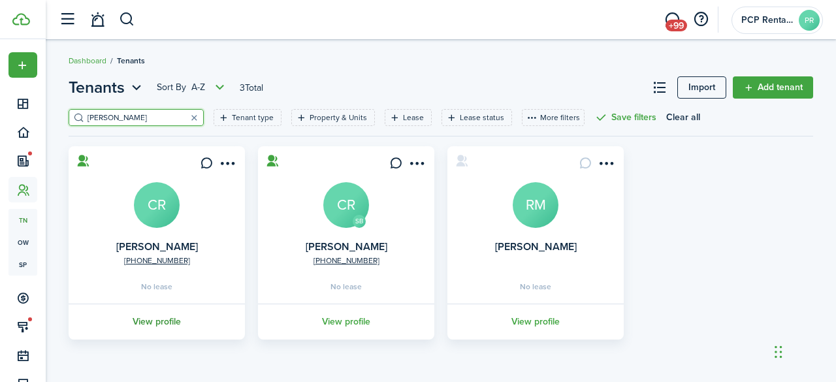
type input "[PERSON_NAME]"
click at [154, 325] on link "View profile" at bounding box center [157, 322] width 180 height 36
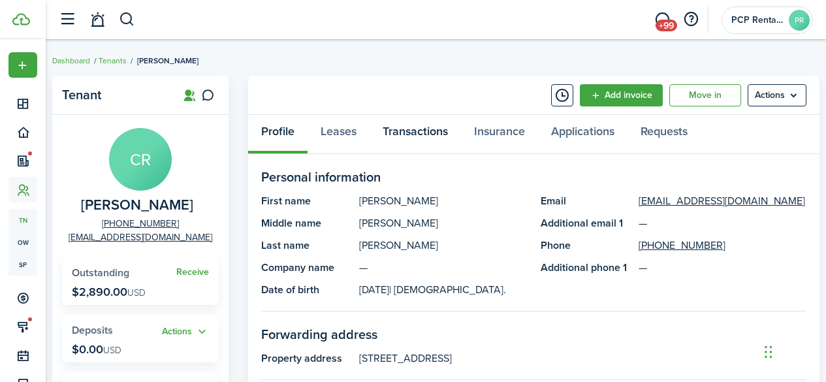
click at [415, 128] on link "Transactions" at bounding box center [415, 134] width 91 height 39
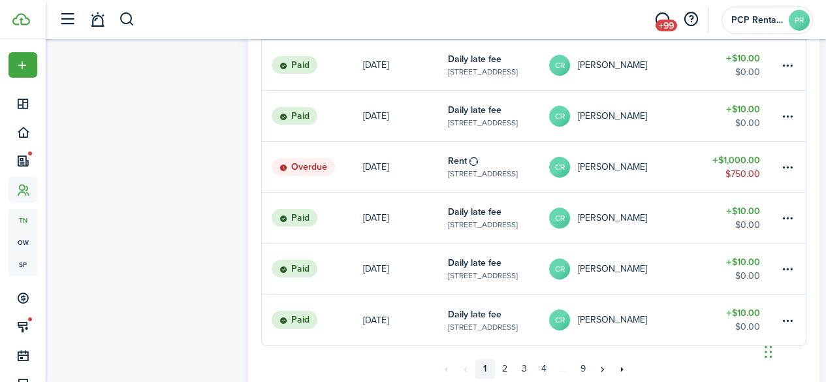
scroll to position [980, 0]
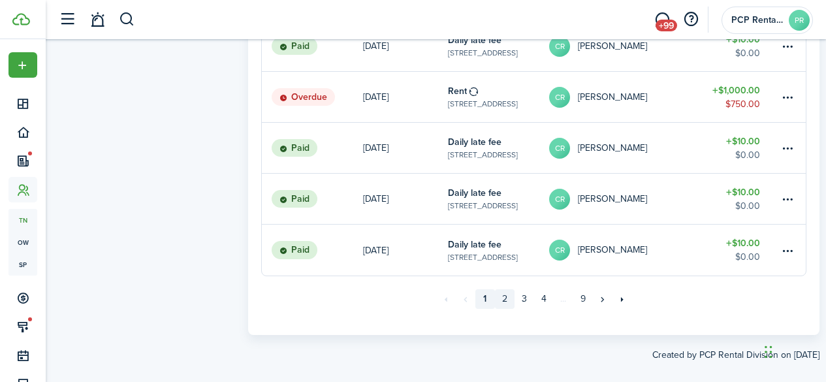
click at [506, 301] on link "2" at bounding box center [505, 299] width 20 height 20
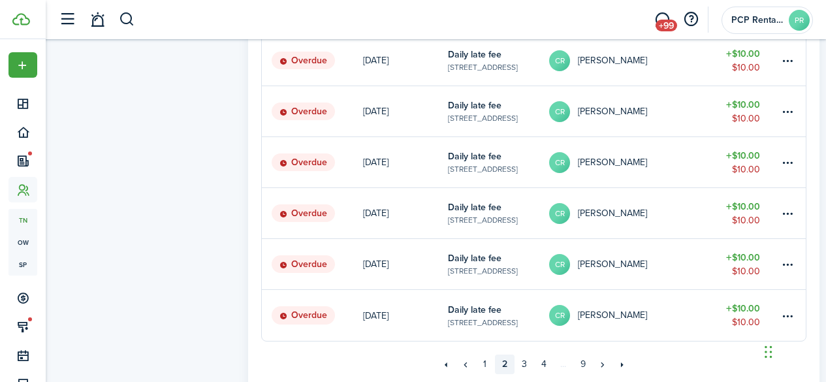
scroll to position [980, 0]
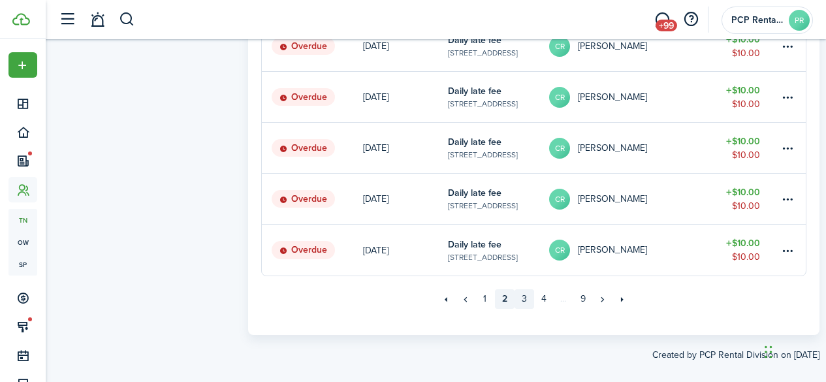
click at [523, 298] on link "3" at bounding box center [525, 299] width 20 height 20
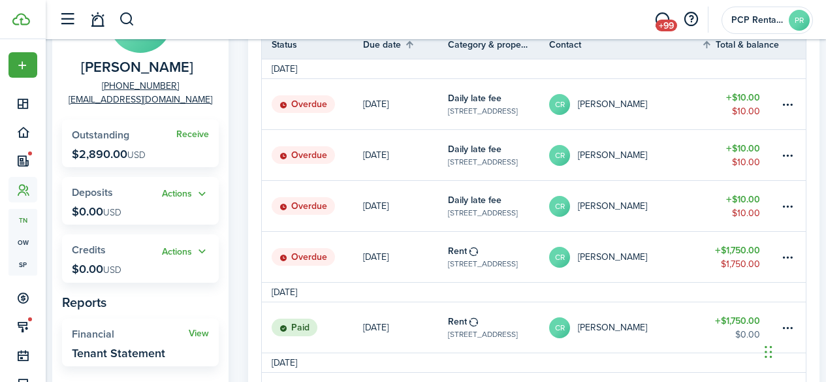
scroll to position [196, 0]
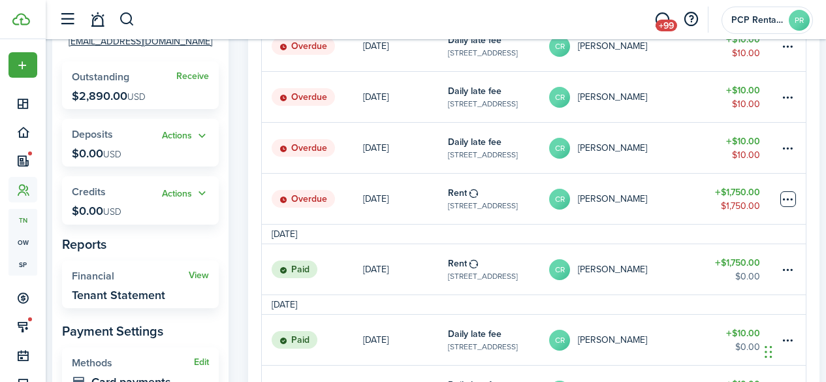
click at [785, 201] on table-menu-btn-icon at bounding box center [789, 199] width 16 height 16
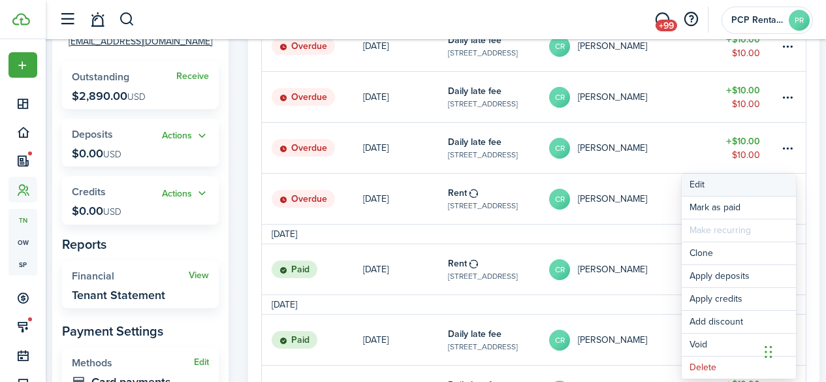
click at [701, 183] on button "Edit" at bounding box center [739, 185] width 114 height 22
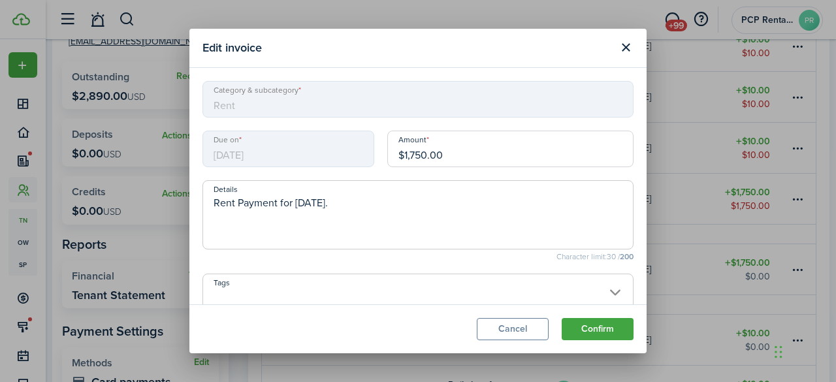
click at [406, 154] on input "$1,750.00" at bounding box center [510, 149] width 246 height 37
type input "$750.00"
click at [577, 329] on button "Confirm" at bounding box center [598, 329] width 72 height 22
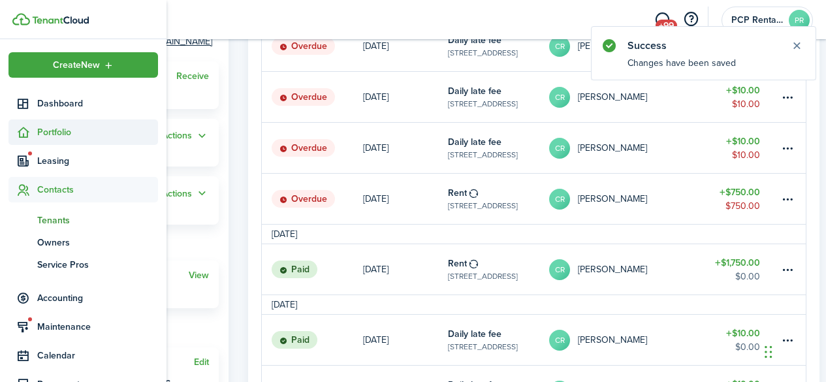
click at [52, 137] on span "Portfolio" at bounding box center [97, 132] width 121 height 14
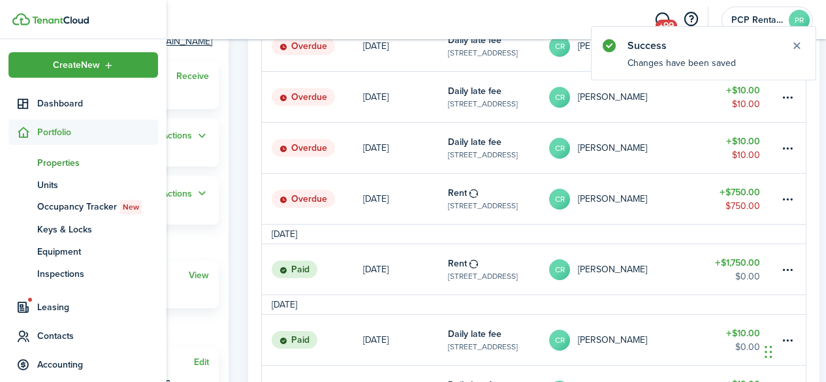
click at [63, 165] on span "Properties" at bounding box center [97, 163] width 121 height 14
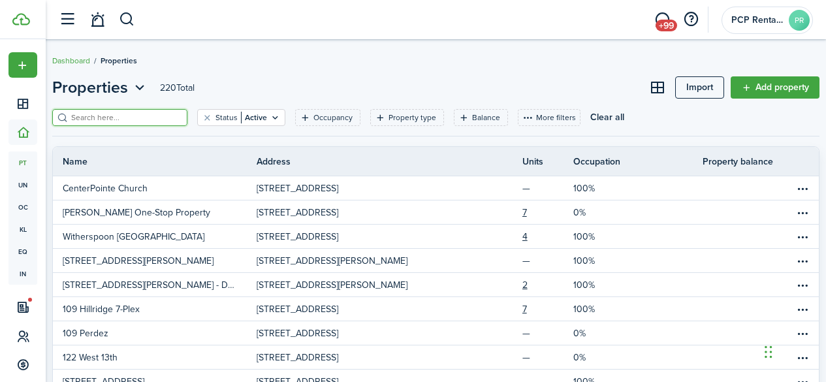
click at [143, 113] on input "search" at bounding box center [125, 118] width 115 height 12
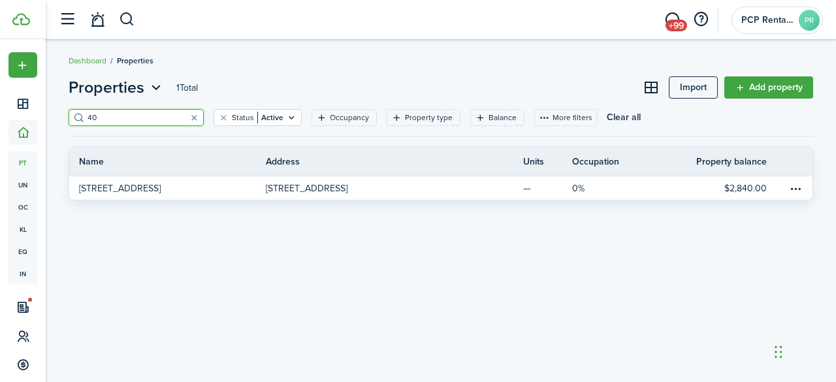
type input "4"
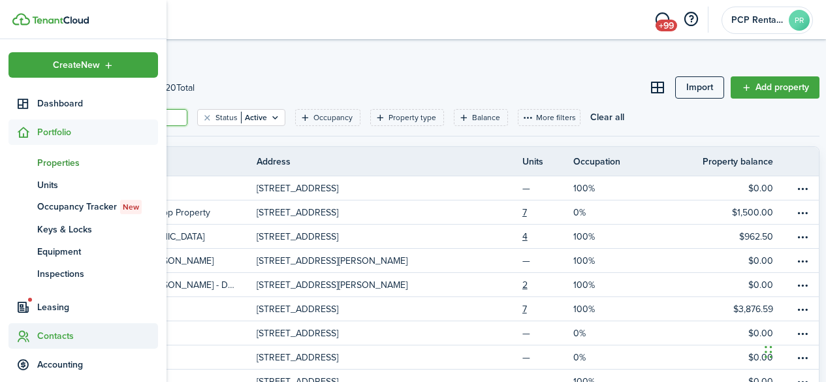
click at [55, 336] on span "Contacts" at bounding box center [97, 336] width 121 height 14
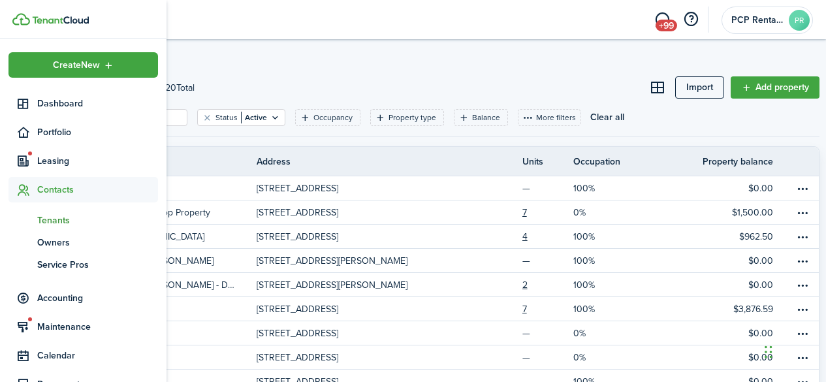
click at [49, 218] on span "Tenants" at bounding box center [97, 221] width 121 height 14
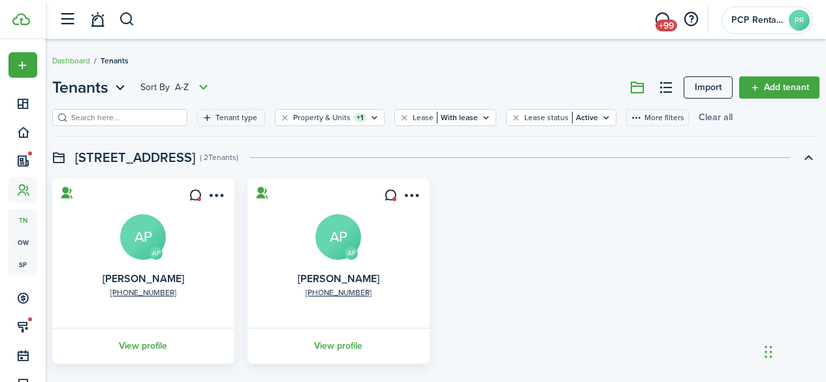
click at [699, 114] on button "Clear all" at bounding box center [716, 117] width 34 height 17
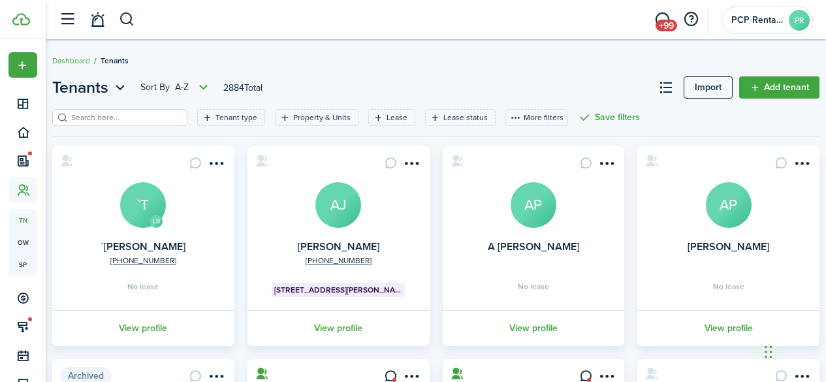
click at [133, 116] on input "search" at bounding box center [125, 118] width 115 height 12
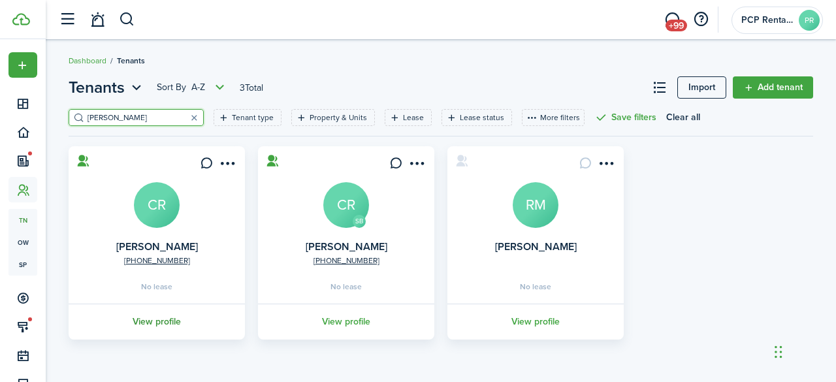
type input "[PERSON_NAME]"
click at [145, 321] on link "View profile" at bounding box center [157, 322] width 180 height 36
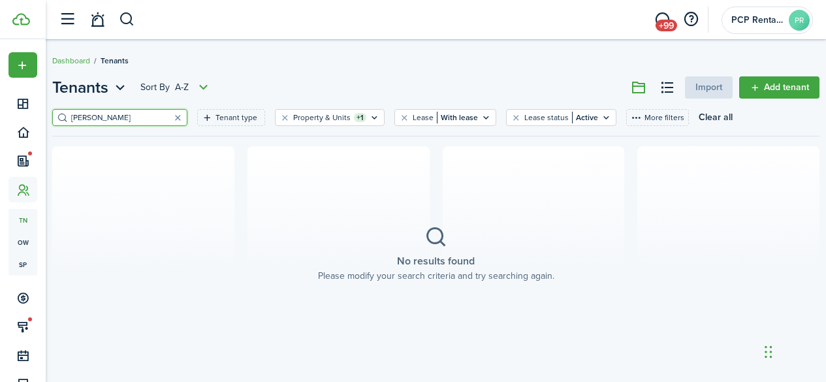
drag, startPoint x: 123, startPoint y: 116, endPoint x: 8, endPoint y: 120, distance: 114.4
click at [9, 120] on landlord-dashboard "Create New Dashboard Portfolio Leasing Contacts tn Tenants ow Owners sp Service…" at bounding box center [413, 191] width 826 height 382
type input "[PERSON_NAME]"
click at [699, 118] on button "Clear all" at bounding box center [716, 117] width 34 height 17
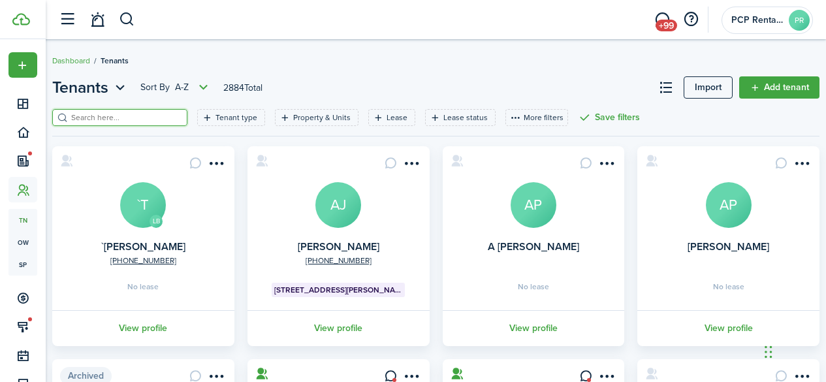
click at [108, 114] on input "search" at bounding box center [125, 118] width 115 height 12
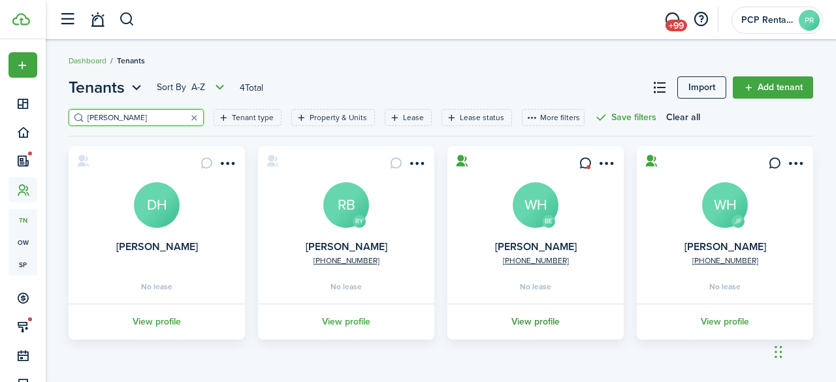
type input "[PERSON_NAME]"
click at [537, 322] on link "View profile" at bounding box center [535, 322] width 180 height 36
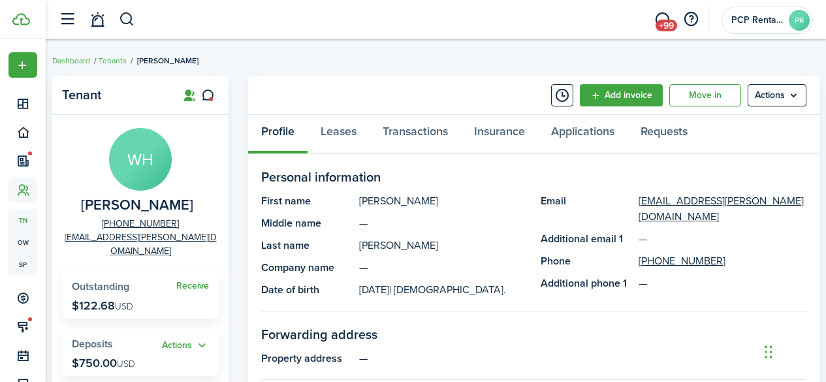
scroll to position [65, 0]
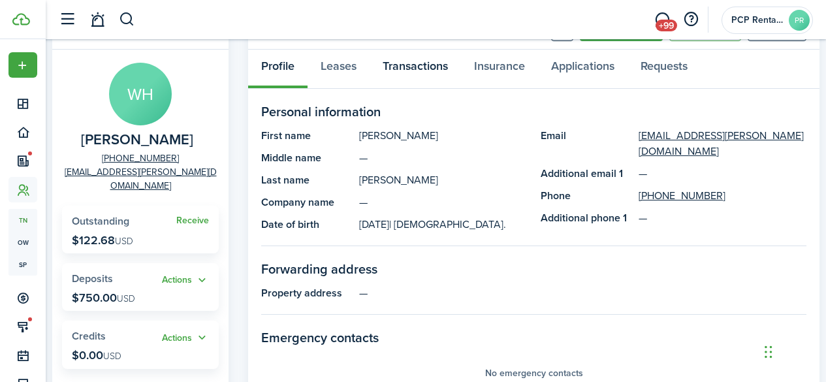
click at [416, 64] on link "Transactions" at bounding box center [415, 69] width 91 height 39
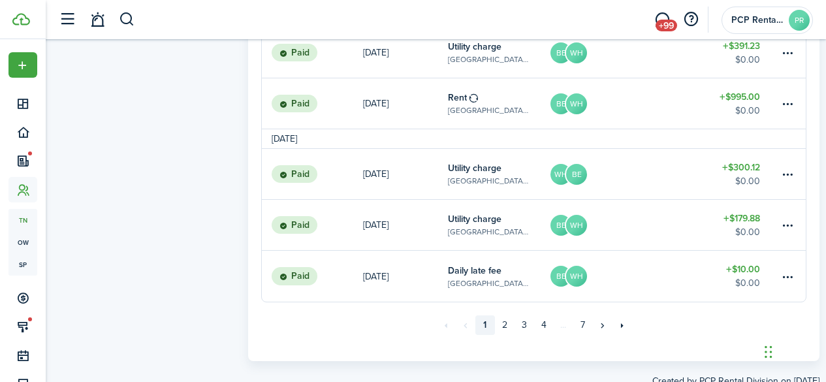
scroll to position [1035, 0]
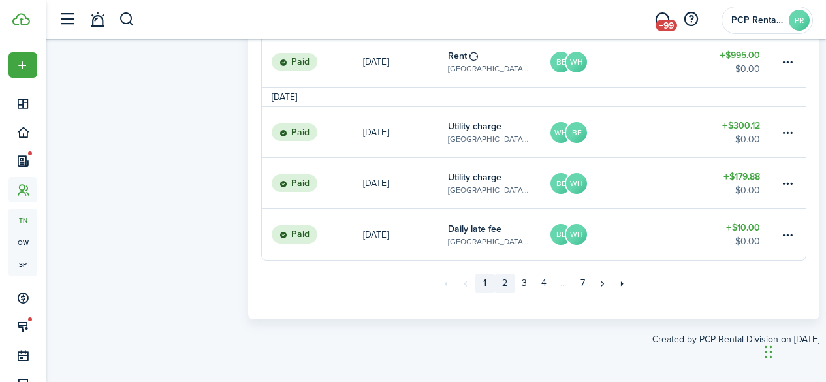
click at [505, 282] on link "2" at bounding box center [505, 284] width 20 height 20
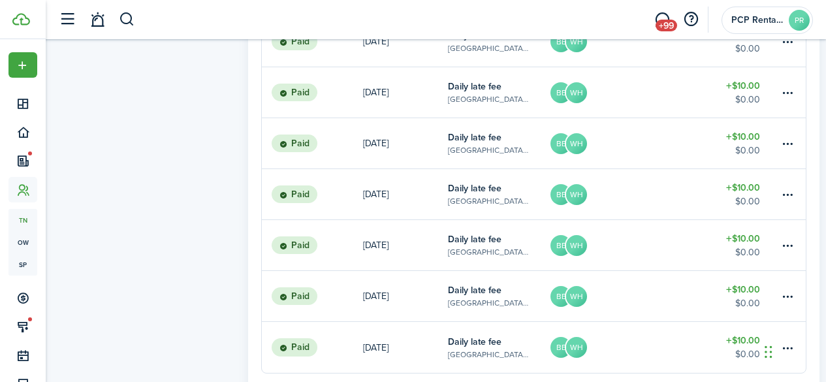
scroll to position [1015, 0]
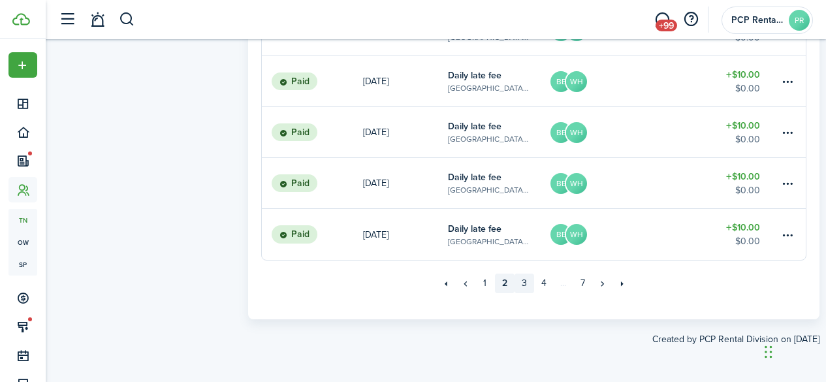
click at [526, 282] on link "3" at bounding box center [525, 284] width 20 height 20
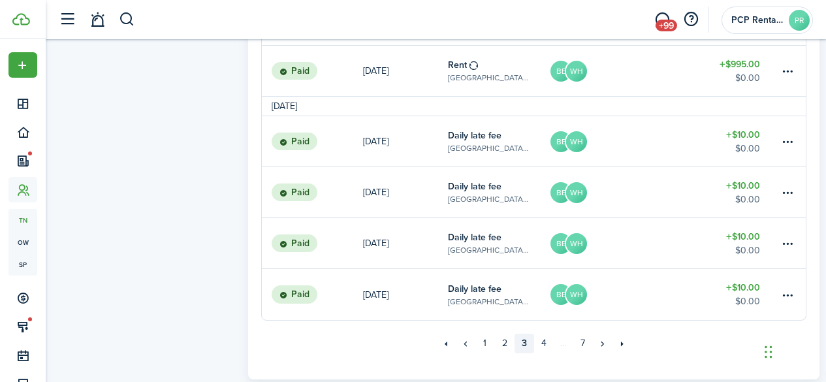
scroll to position [995, 0]
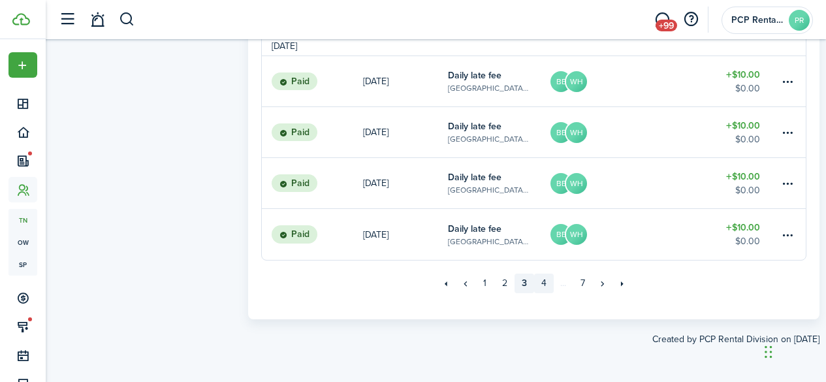
click at [545, 283] on link "4" at bounding box center [544, 284] width 20 height 20
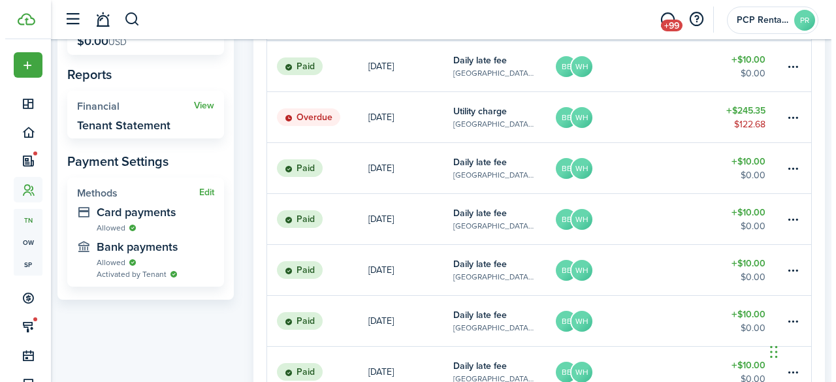
scroll to position [327, 0]
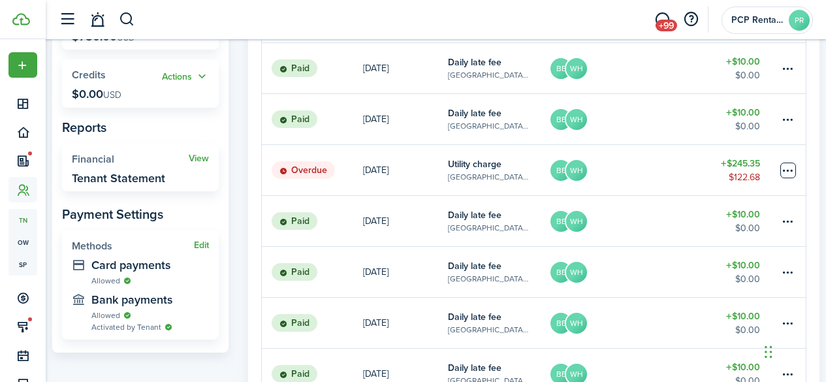
click at [788, 169] on table-menu-btn-icon at bounding box center [789, 171] width 16 height 16
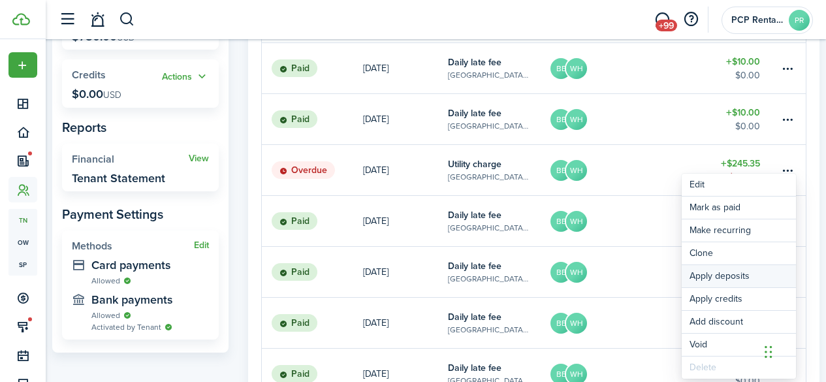
click at [709, 276] on button "Apply deposits" at bounding box center [739, 276] width 114 height 22
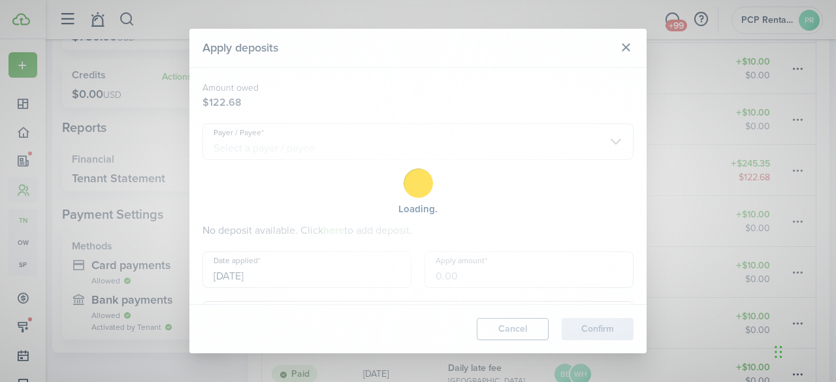
type input "$122.68"
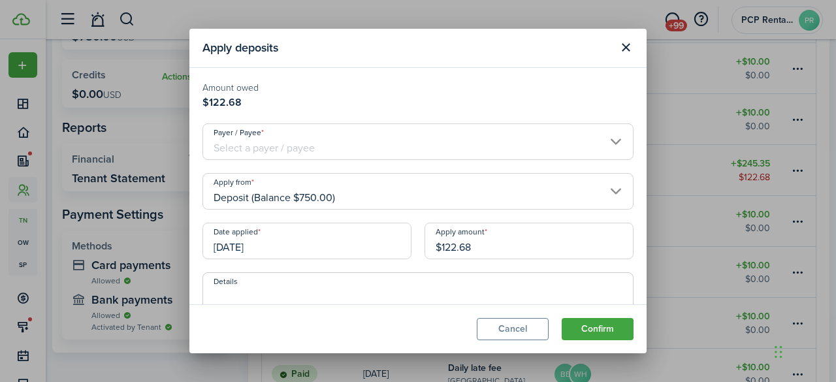
click at [342, 139] on input "Payer / Payee" at bounding box center [417, 141] width 431 height 37
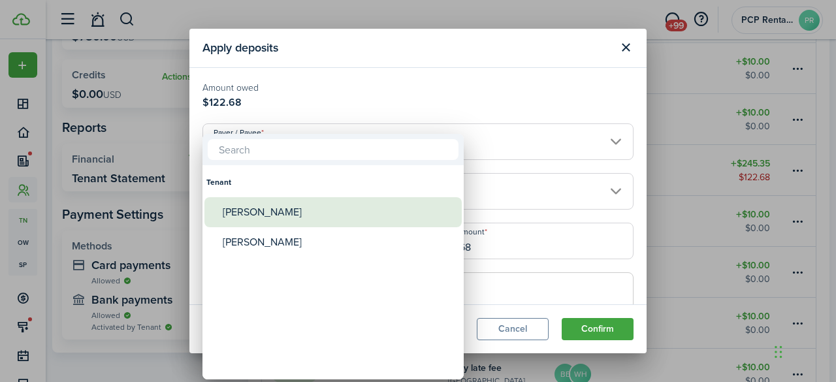
click at [250, 209] on div "[PERSON_NAME]" at bounding box center [338, 212] width 231 height 30
type input "[PERSON_NAME]"
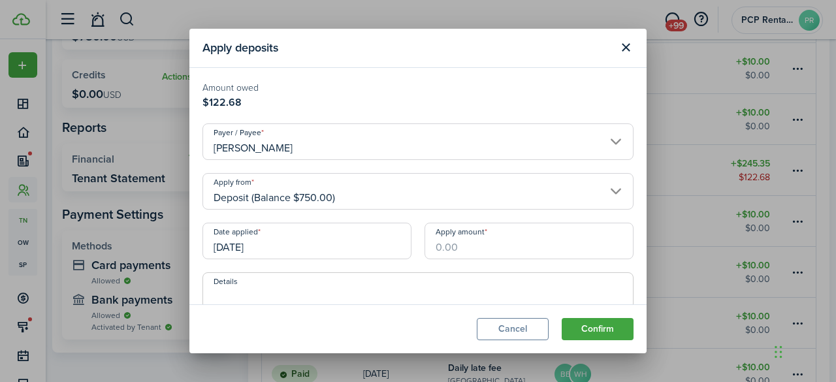
scroll to position [65, 0]
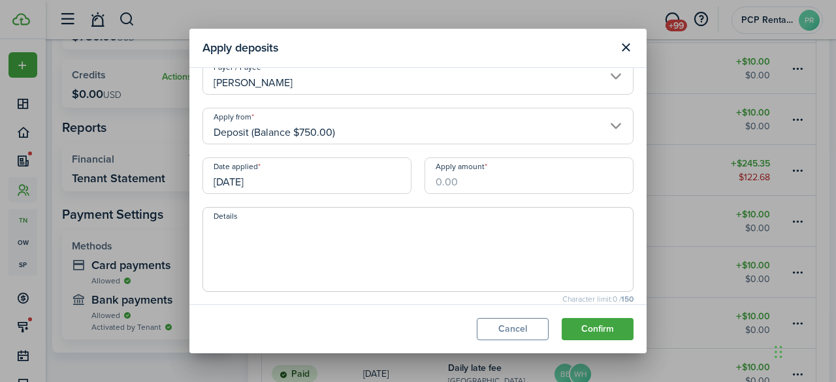
drag, startPoint x: 474, startPoint y: 180, endPoint x: 373, endPoint y: 180, distance: 101.2
click at [399, 180] on div "Date applied [DATE] Apply amount" at bounding box center [418, 182] width 444 height 50
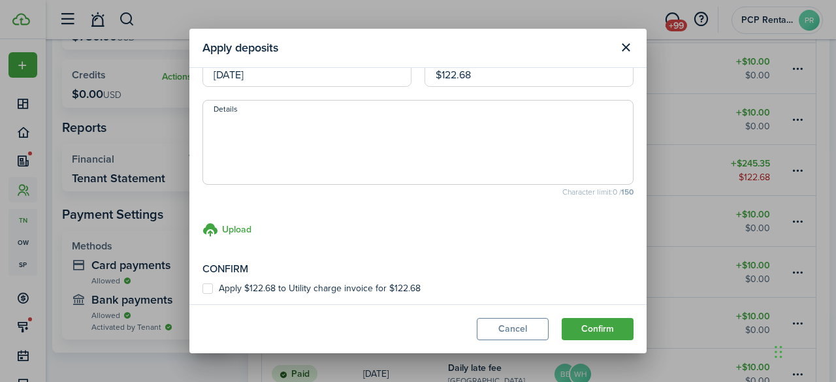
scroll to position [175, 0]
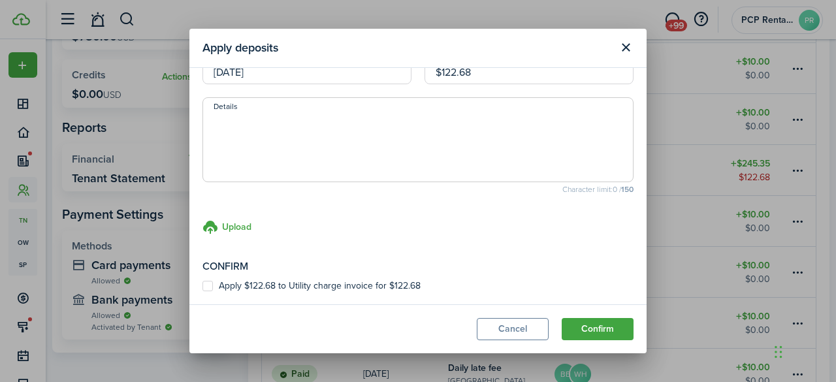
type input "$122.68"
click at [206, 284] on label "Apply $122.68 to Utility charge invoice for $122.68" at bounding box center [311, 286] width 218 height 10
checkbox input "true"
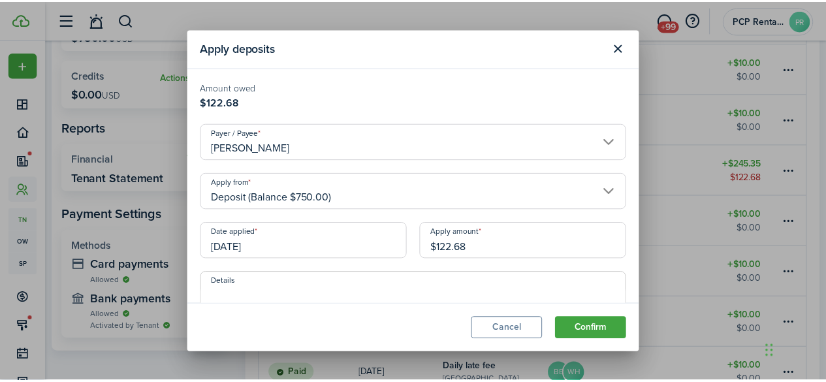
scroll to position [65, 0]
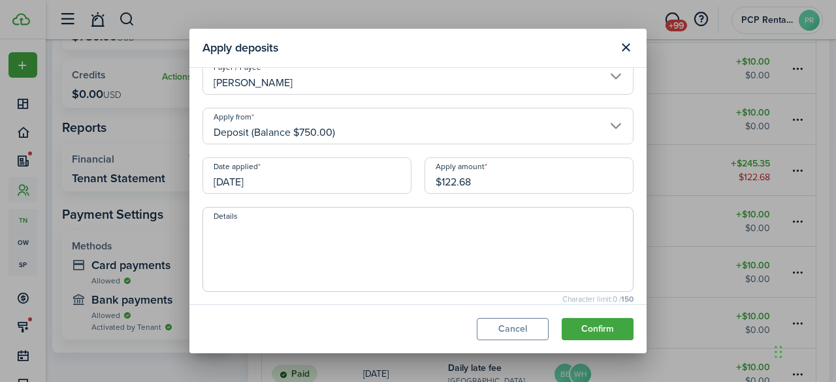
click at [287, 176] on input "[DATE]" at bounding box center [306, 175] width 209 height 37
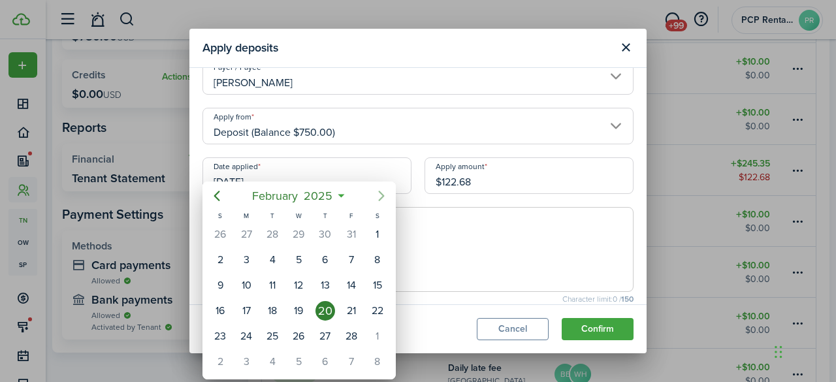
click at [383, 197] on icon "Next page" at bounding box center [382, 196] width 16 height 16
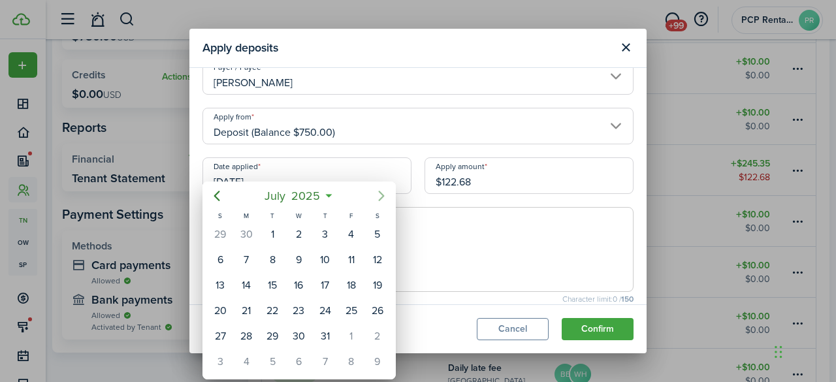
click at [383, 197] on icon "Next page" at bounding box center [382, 196] width 16 height 16
click at [383, 197] on icon "Next page" at bounding box center [381, 196] width 6 height 10
click at [274, 335] on div "30" at bounding box center [273, 337] width 20 height 20
type input "[DATE]"
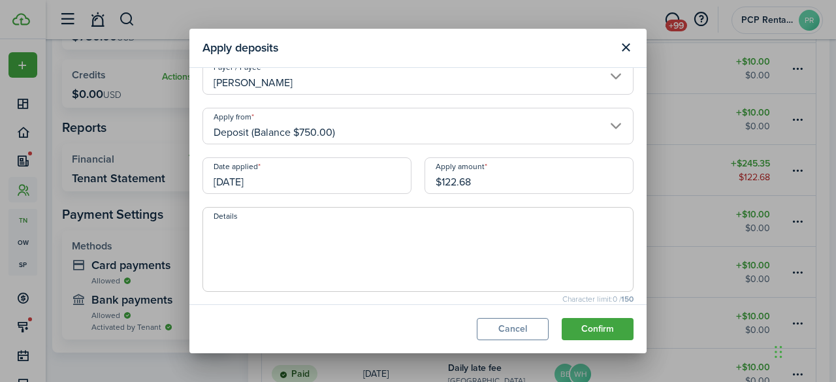
click at [592, 325] on button "Confirm" at bounding box center [598, 329] width 72 height 22
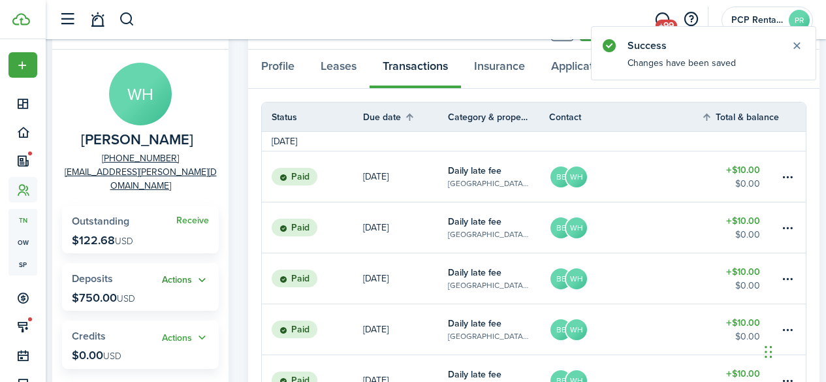
click at [180, 273] on button "Actions" at bounding box center [185, 280] width 47 height 15
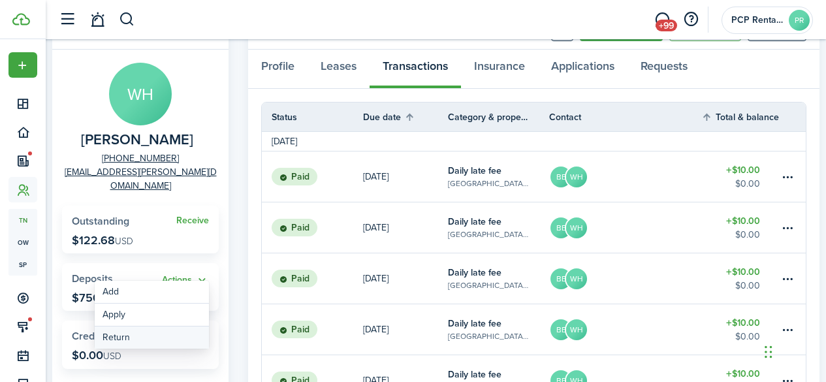
click at [114, 332] on link "Return" at bounding box center [152, 338] width 114 height 22
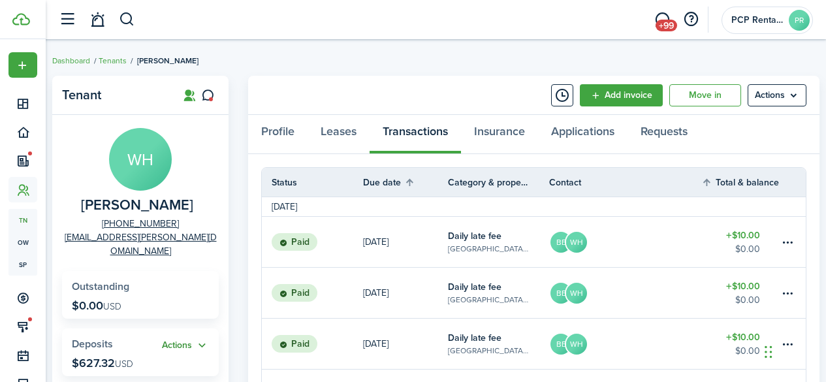
click at [182, 338] on button "Actions" at bounding box center [185, 345] width 47 height 15
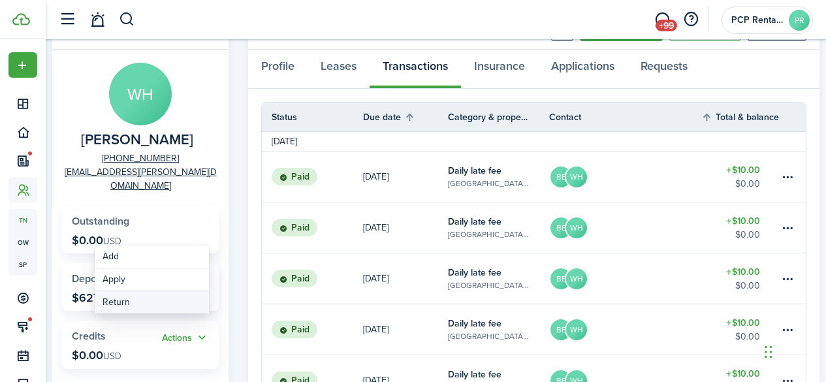
click at [117, 299] on link "Return" at bounding box center [152, 302] width 114 height 22
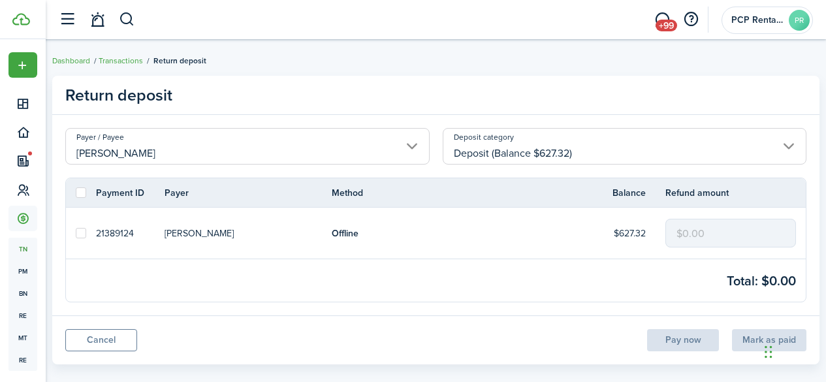
click at [80, 235] on label at bounding box center [81, 233] width 10 height 10
click at [76, 234] on input "checkbox" at bounding box center [75, 233] width 1 height 1
checkbox input "true"
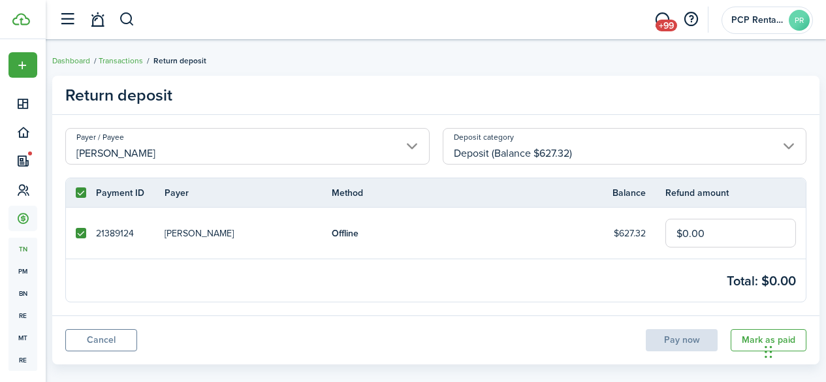
drag, startPoint x: 722, startPoint y: 236, endPoint x: 646, endPoint y: 242, distance: 76.0
click at [649, 242] on tr "21389124 [PERSON_NAME] Offline $627.32 $0.00" at bounding box center [436, 233] width 740 height 51
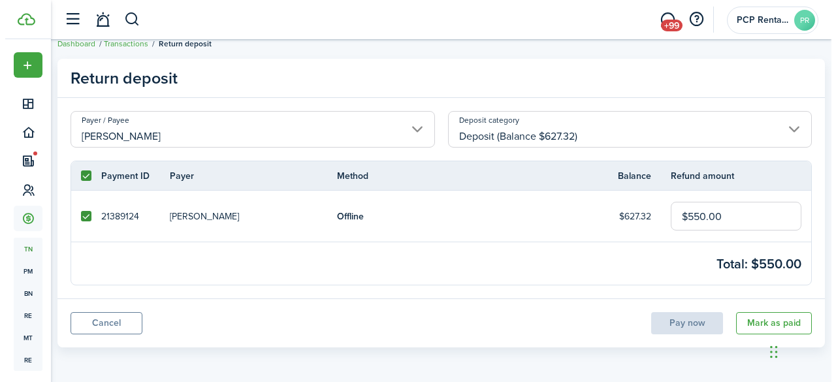
scroll to position [18, 0]
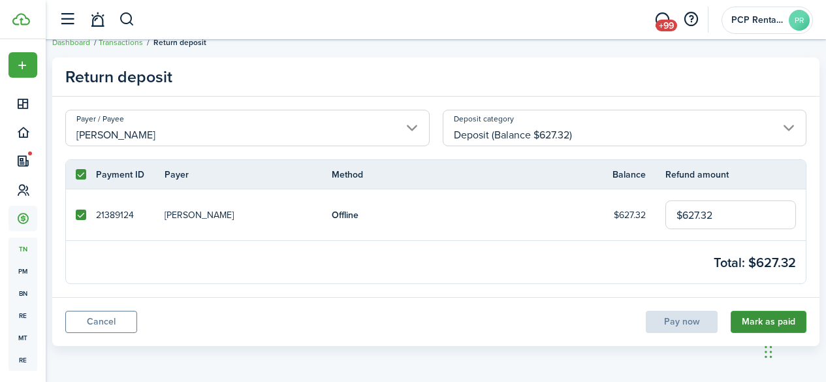
type input "$627.32"
click at [752, 319] on button "Mark as paid" at bounding box center [769, 322] width 76 height 22
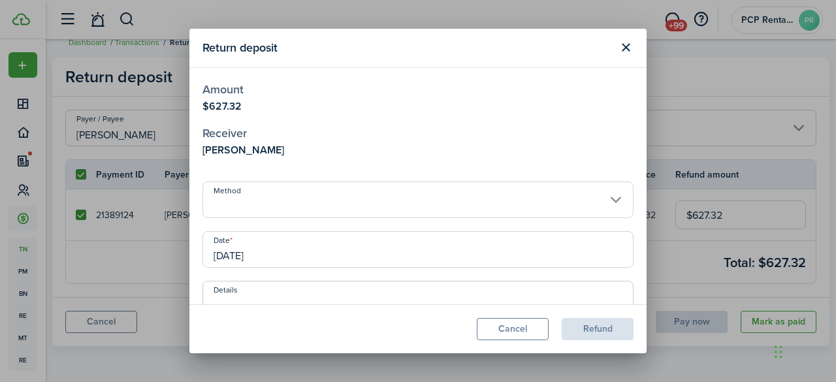
click at [267, 200] on input "Method" at bounding box center [417, 200] width 431 height 37
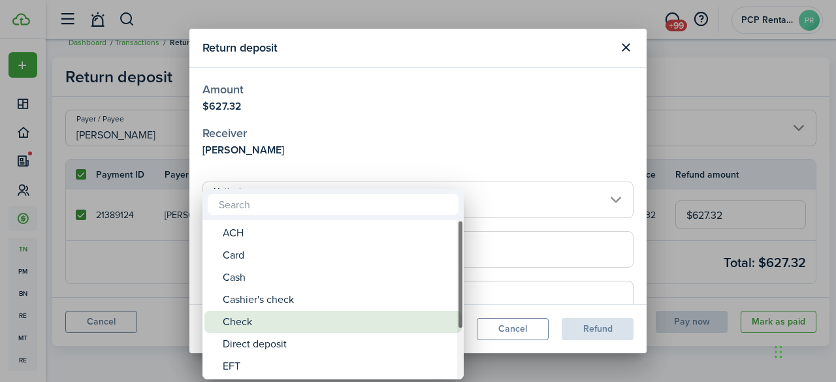
click at [246, 327] on div "Check" at bounding box center [338, 322] width 231 height 22
type input "Check"
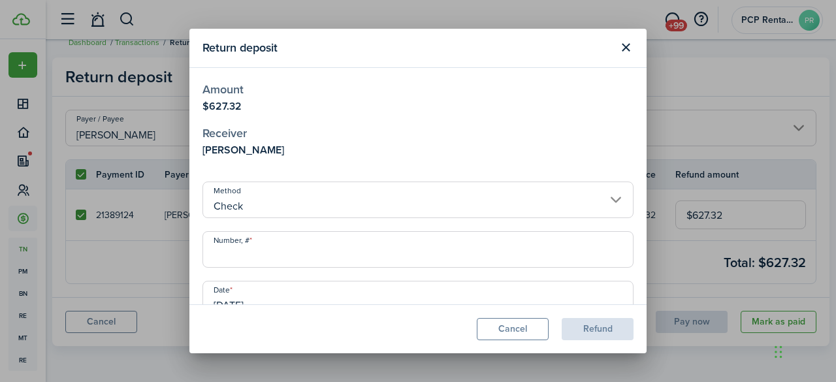
click at [269, 257] on input "Number, #" at bounding box center [417, 249] width 431 height 37
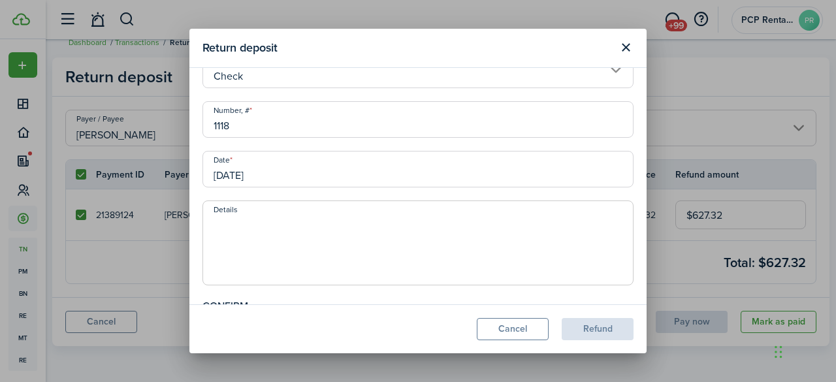
scroll to position [131, 0]
type input "1118"
click at [225, 219] on textarea "Details" at bounding box center [418, 246] width 430 height 63
click at [310, 222] on textarea "$400.00 retained fro cleaning fee" at bounding box center [418, 246] width 430 height 63
click at [387, 221] on textarea "$400.00 retained for cleaning fee" at bounding box center [418, 246] width 430 height 63
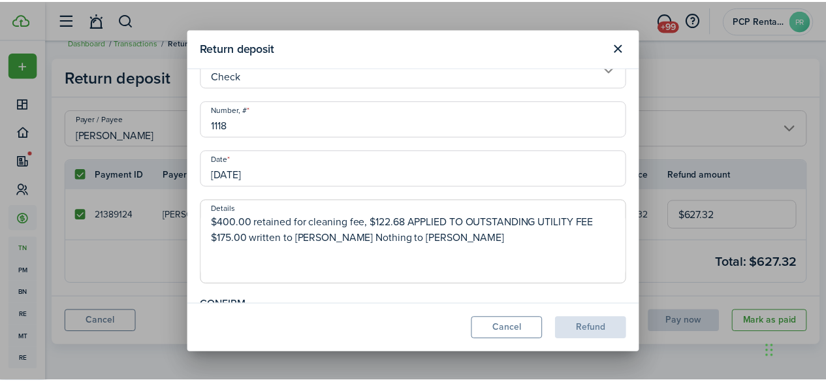
scroll to position [169, 0]
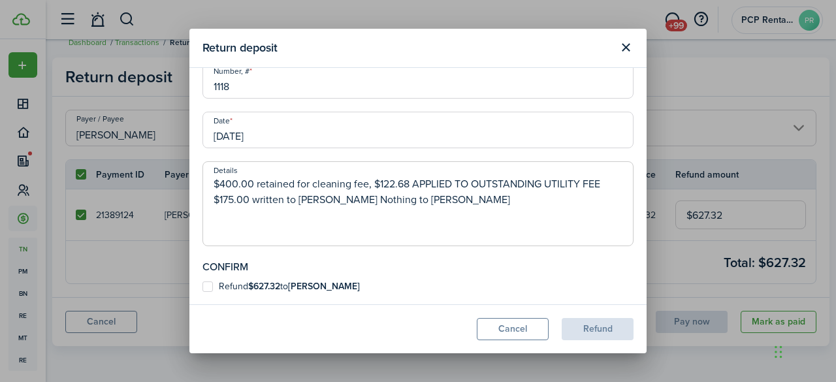
type textarea "$400.00 retained for cleaning fee, $122.68 APPLIED TO OUTSTANDING UTILITY FEE $…"
click at [206, 286] on label "Refund $627.32 to [PERSON_NAME]" at bounding box center [280, 287] width 157 height 10
checkbox input "true"
click at [583, 331] on button "Refund" at bounding box center [598, 329] width 72 height 22
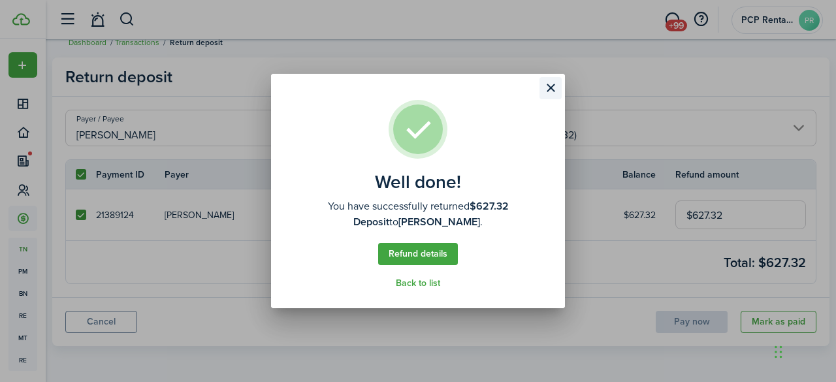
click at [551, 82] on button "Close modal" at bounding box center [551, 88] width 22 height 22
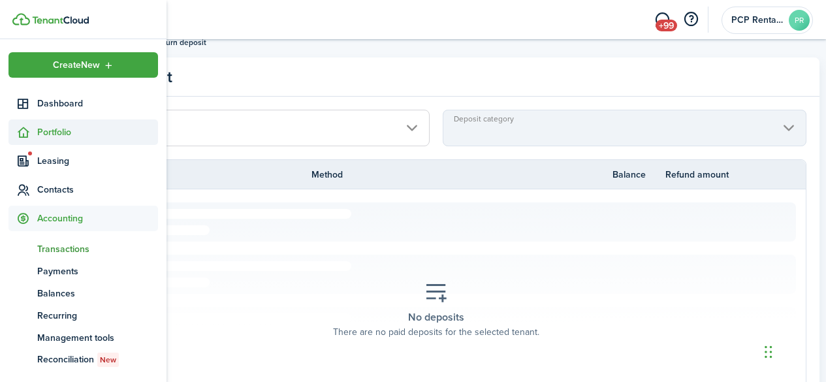
click at [59, 131] on span "Portfolio" at bounding box center [97, 132] width 121 height 14
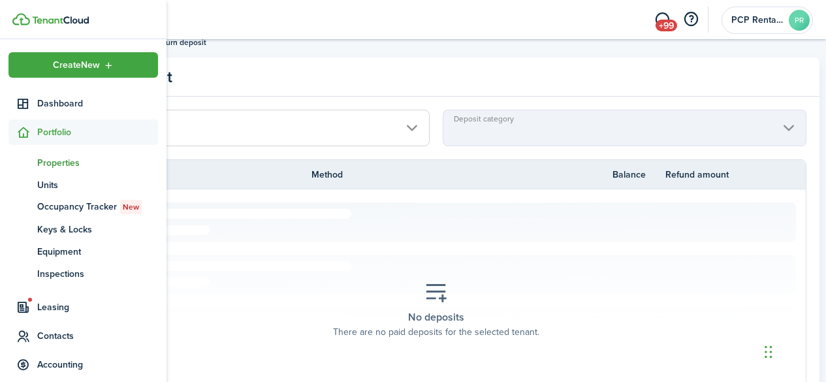
click at [57, 161] on span "Properties" at bounding box center [97, 163] width 121 height 14
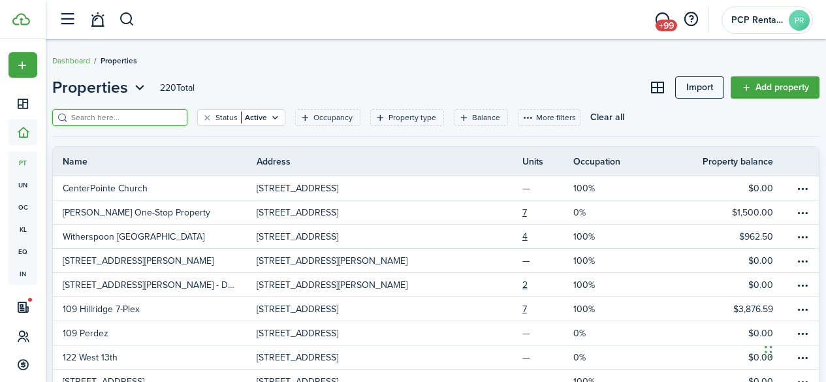
click at [101, 118] on input "search" at bounding box center [125, 118] width 115 height 12
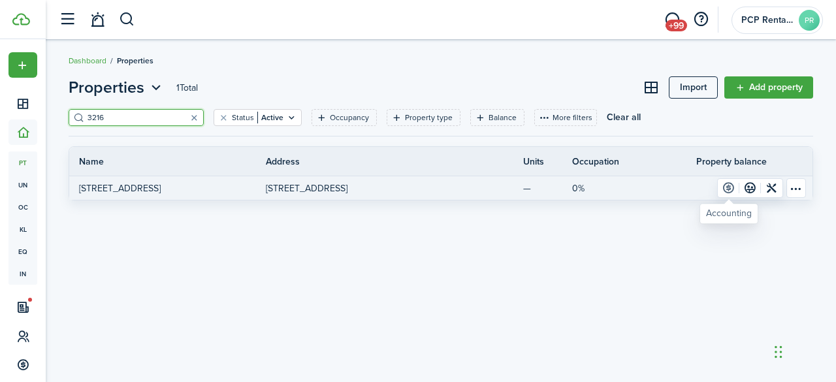
type input "3216"
click at [724, 191] on link at bounding box center [729, 188] width 22 height 18
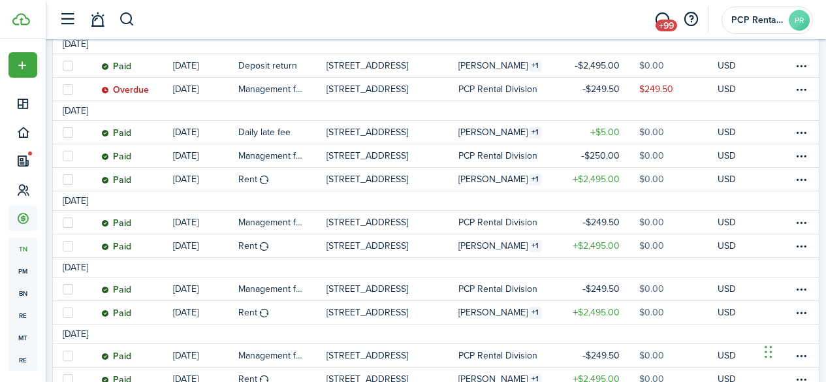
scroll to position [327, 0]
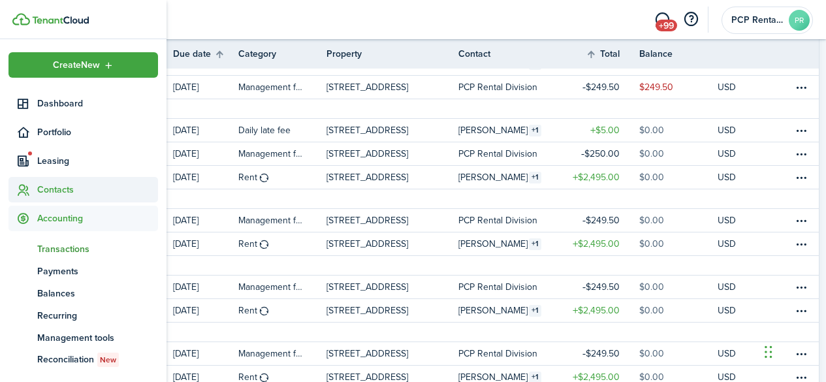
click at [64, 192] on span "Contacts" at bounding box center [97, 190] width 121 height 14
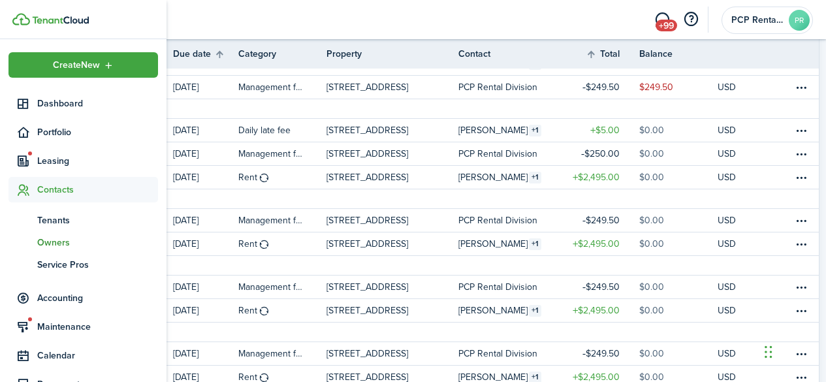
click at [46, 241] on span "Owners" at bounding box center [97, 243] width 121 height 14
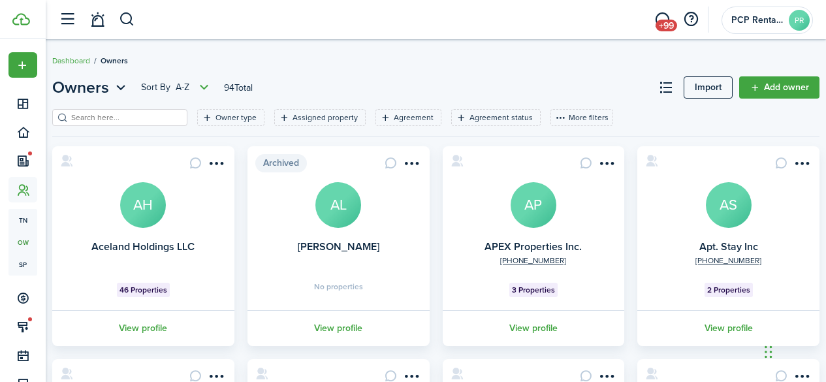
scroll to position [65, 0]
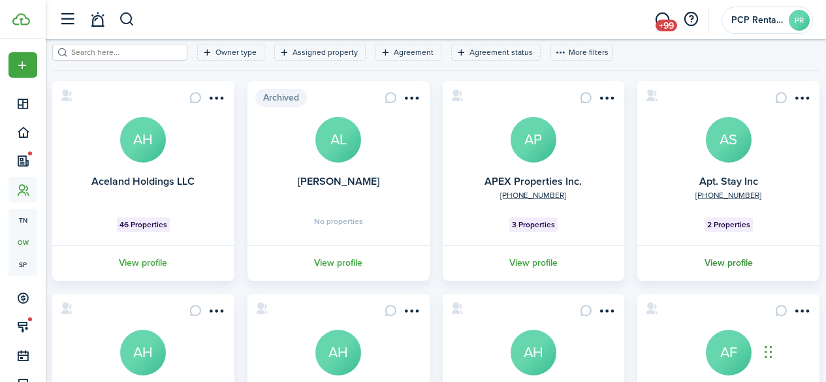
click at [724, 263] on link "View profile" at bounding box center [729, 263] width 186 height 36
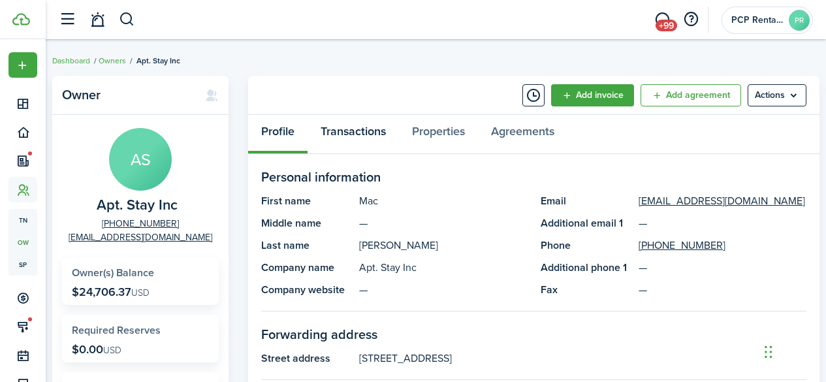
click at [337, 125] on link "Transactions" at bounding box center [353, 134] width 91 height 39
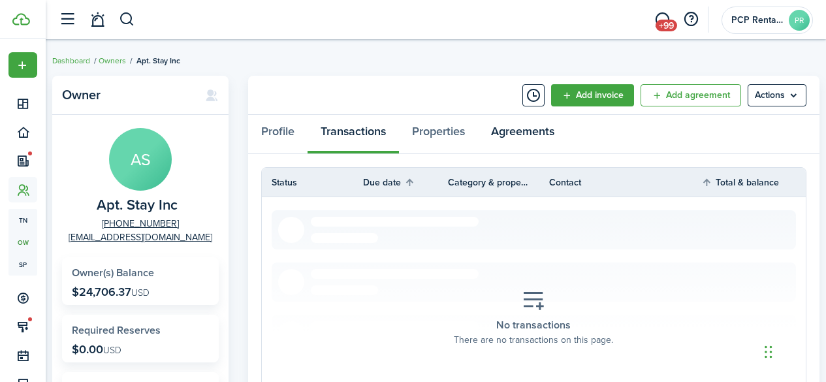
click at [511, 133] on link "Agreements" at bounding box center [522, 134] width 89 height 39
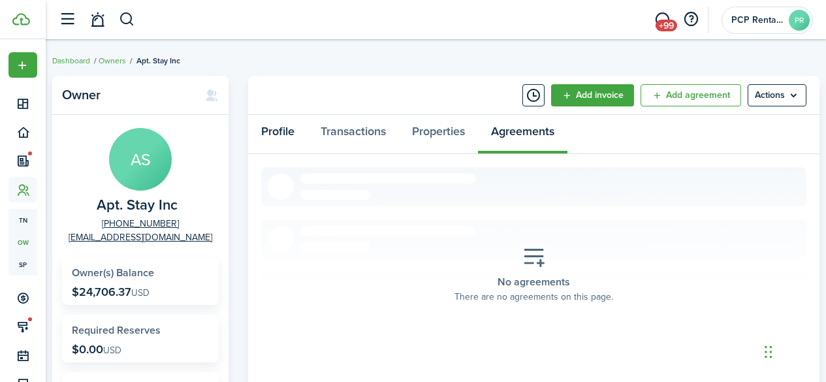
click at [274, 133] on link "Profile" at bounding box center [277, 134] width 59 height 39
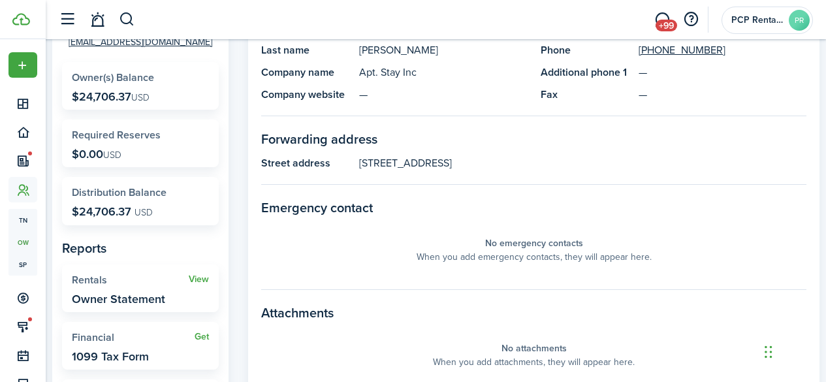
scroll to position [196, 0]
click at [200, 281] on link "View" at bounding box center [199, 279] width 20 height 10
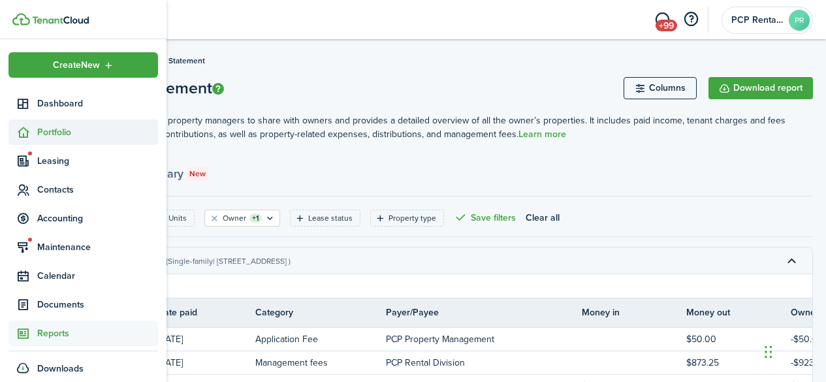
click at [57, 128] on span "Portfolio" at bounding box center [97, 132] width 121 height 14
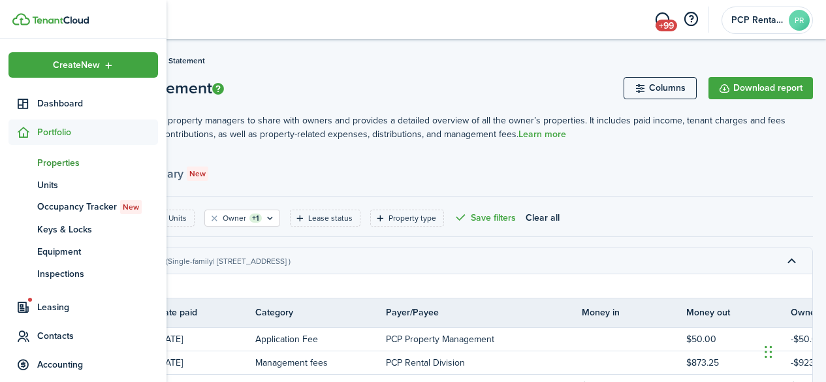
click at [56, 161] on span "Properties" at bounding box center [97, 163] width 121 height 14
